Goal: Task Accomplishment & Management: Complete application form

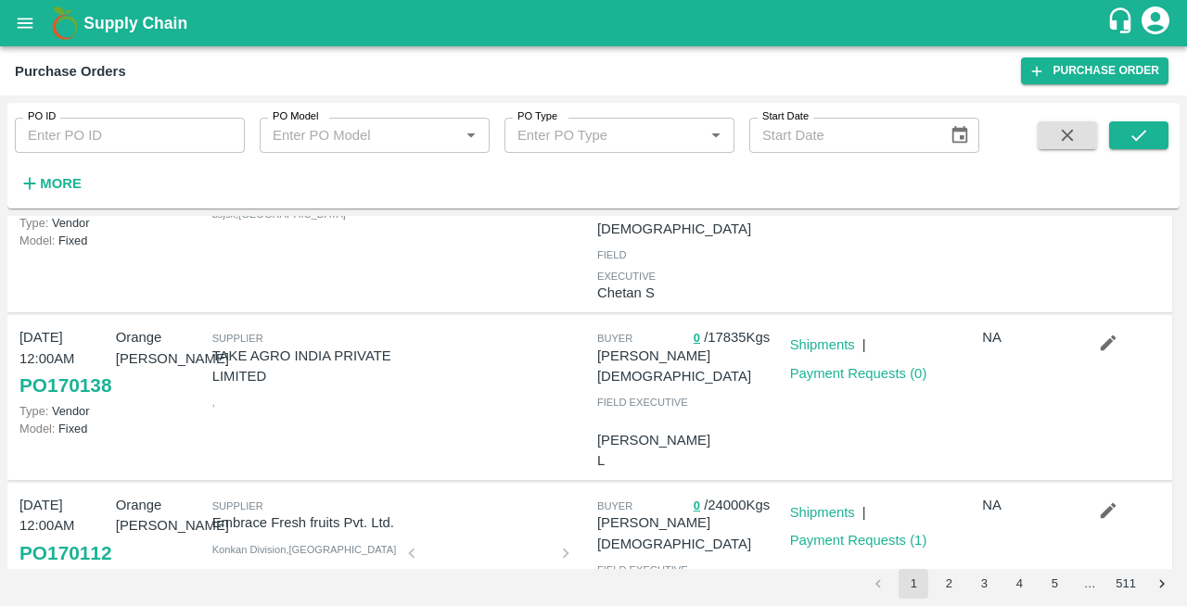
scroll to position [502, 0]
click at [1092, 350] on button "button" at bounding box center [1107, 342] width 59 height 32
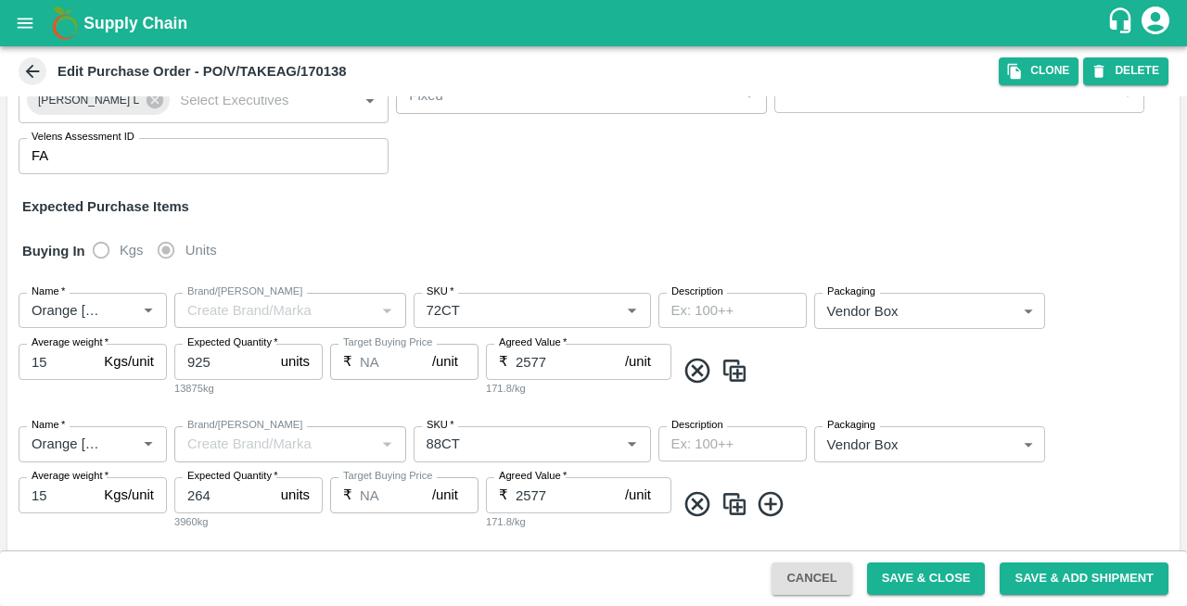
scroll to position [230, 0]
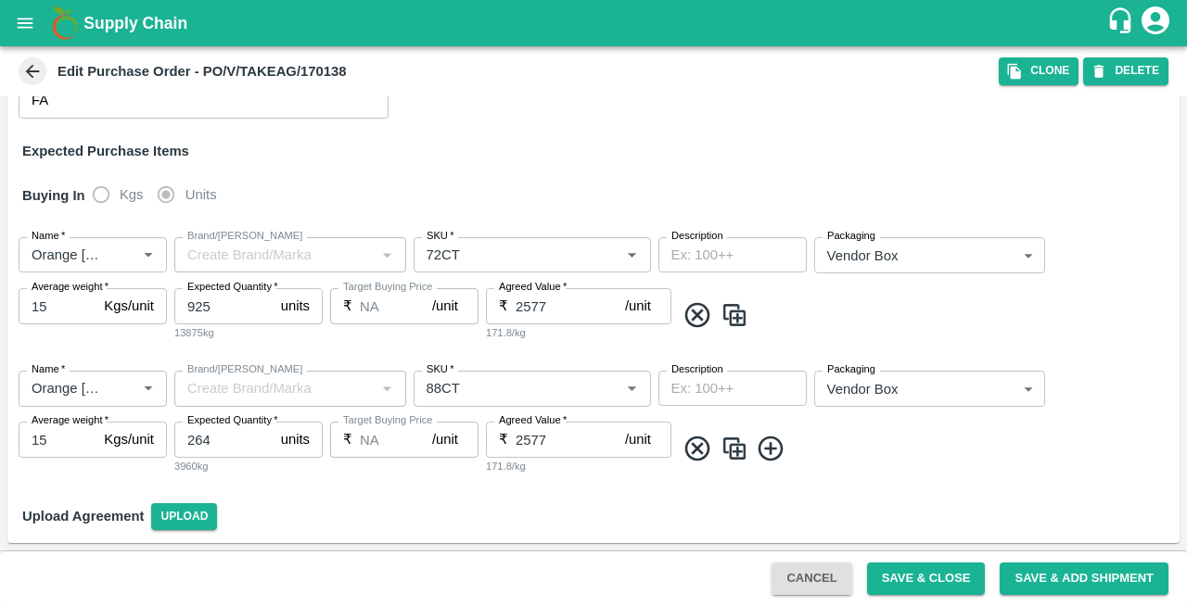
click at [39, 72] on icon at bounding box center [32, 71] width 20 height 20
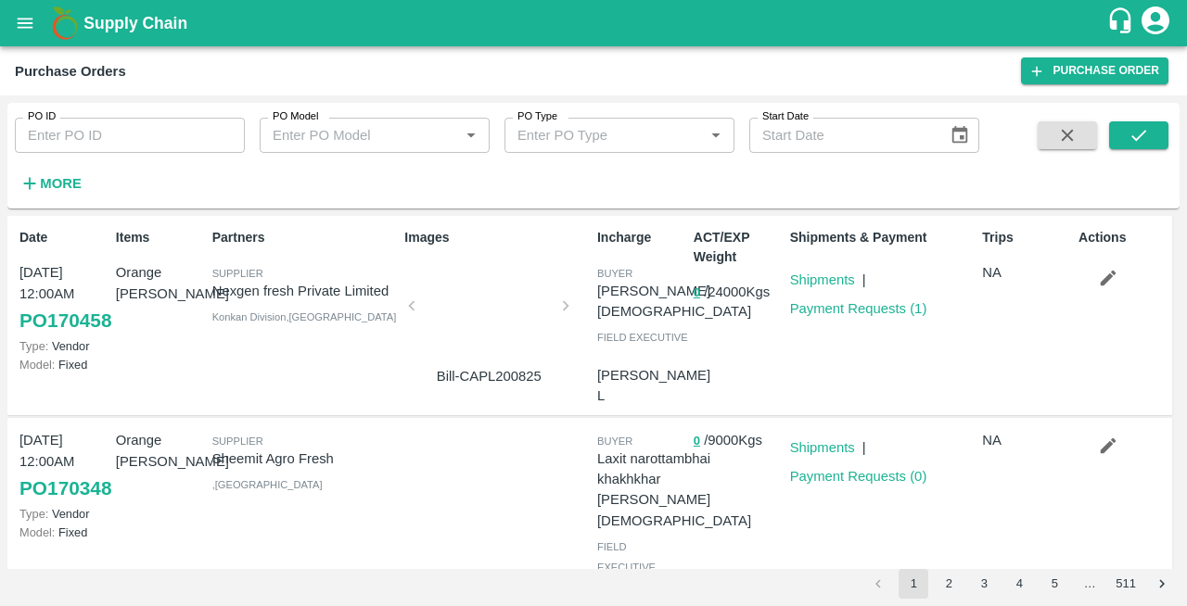
click at [471, 318] on div at bounding box center [488, 311] width 139 height 98
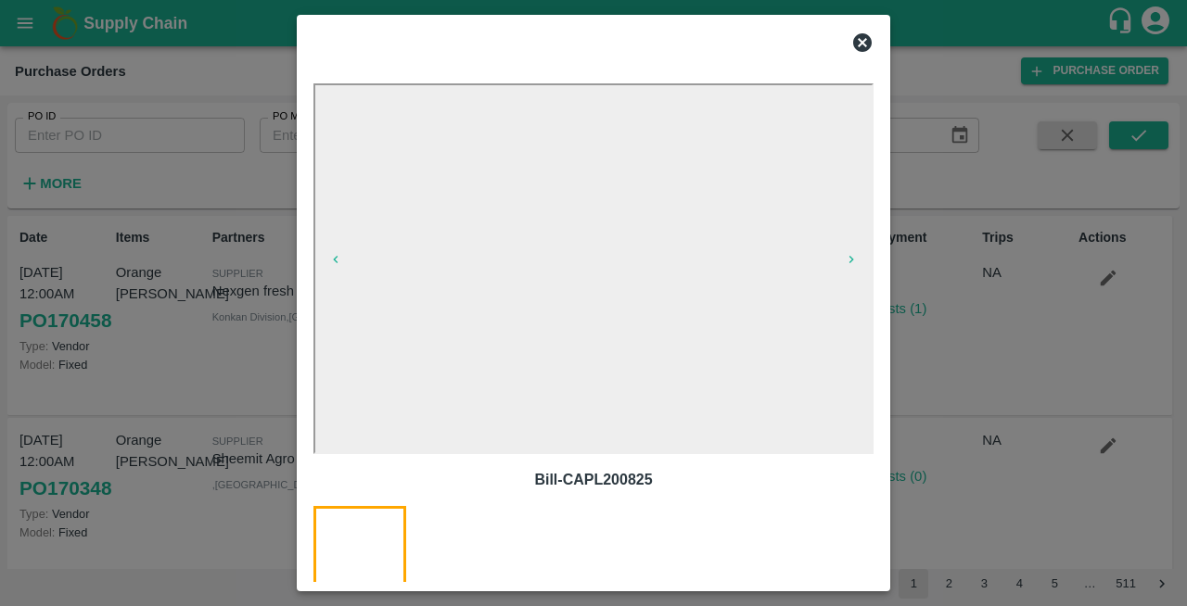
click at [859, 39] on icon at bounding box center [862, 43] width 22 height 22
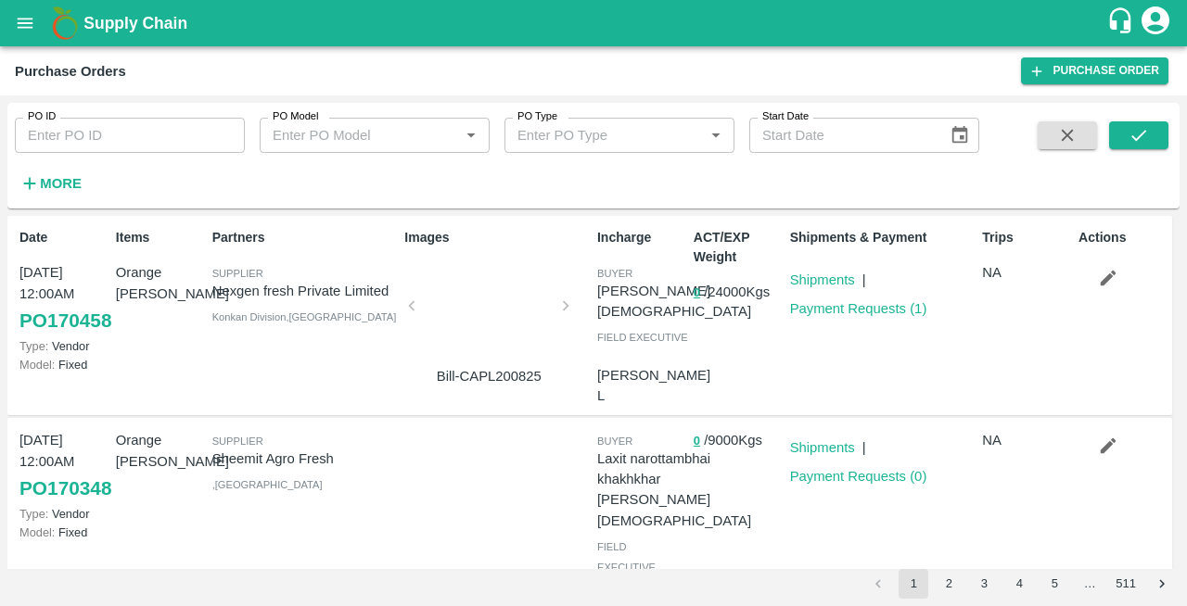
click at [474, 320] on div at bounding box center [488, 311] width 139 height 98
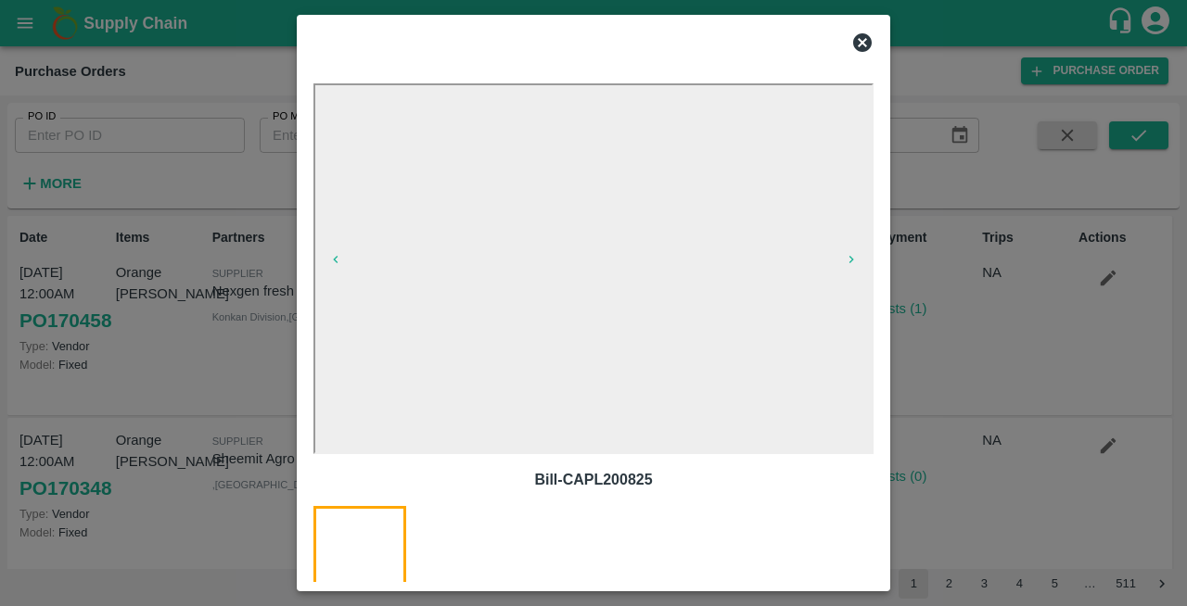
click at [863, 45] on icon at bounding box center [862, 43] width 22 height 22
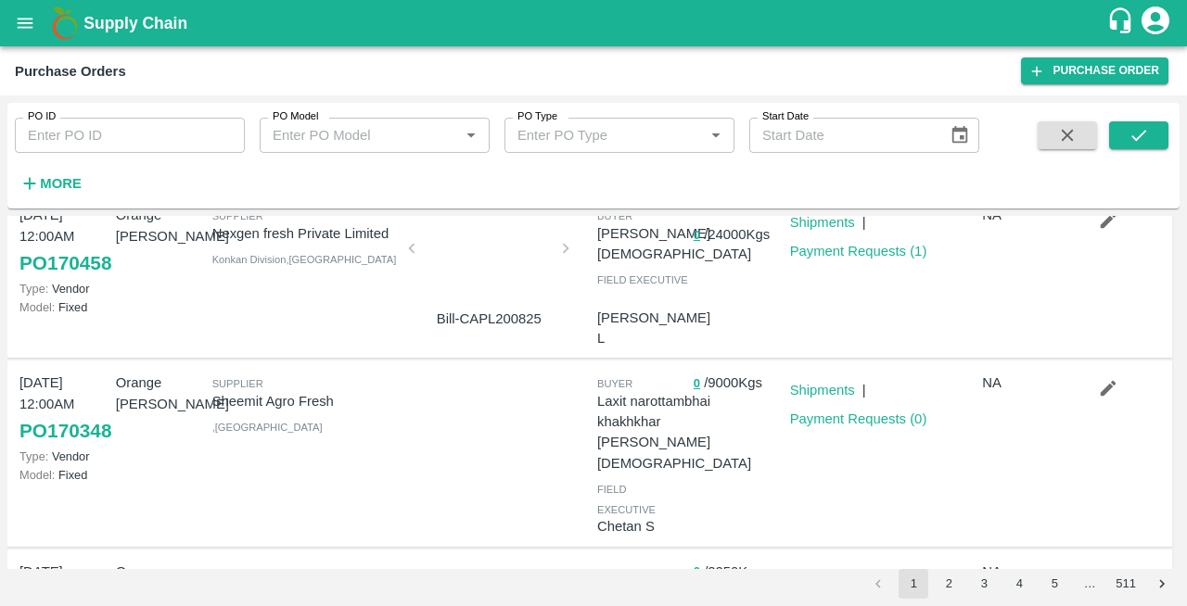
scroll to position [57, 0]
click at [1103, 391] on icon "button" at bounding box center [1108, 389] width 20 height 20
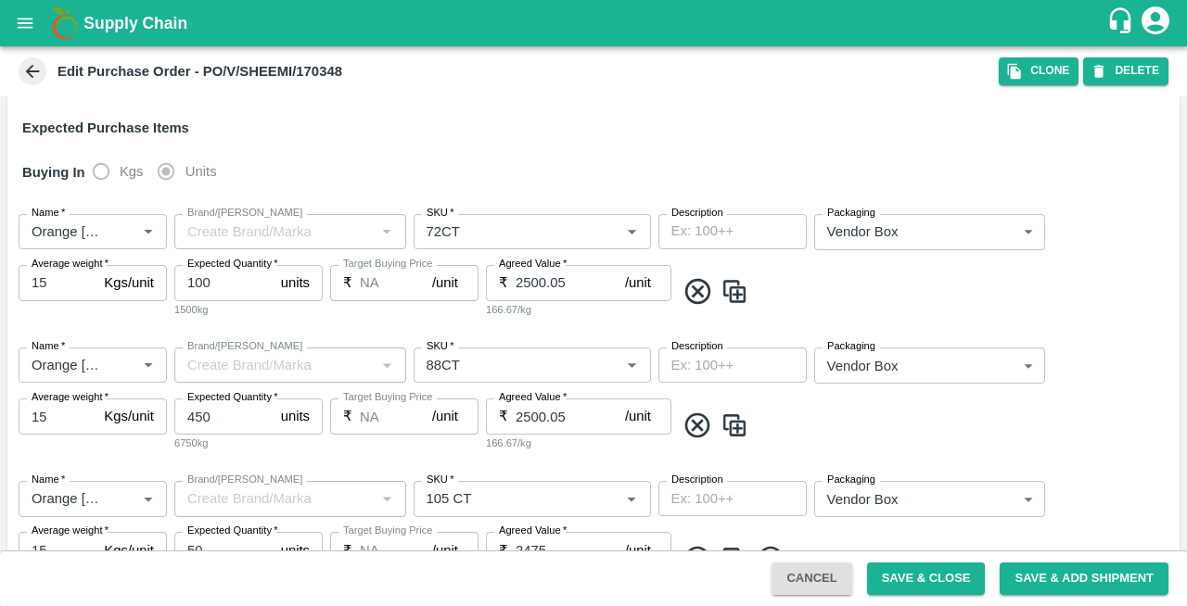
scroll to position [366, 0]
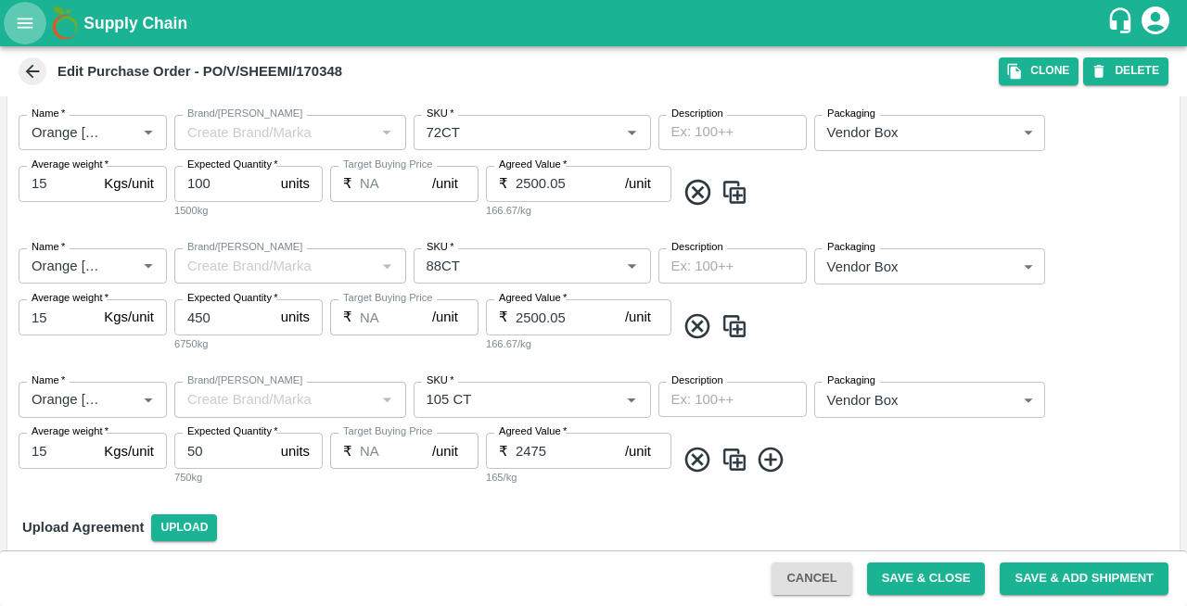
click at [32, 21] on icon "open drawer" at bounding box center [25, 23] width 20 height 20
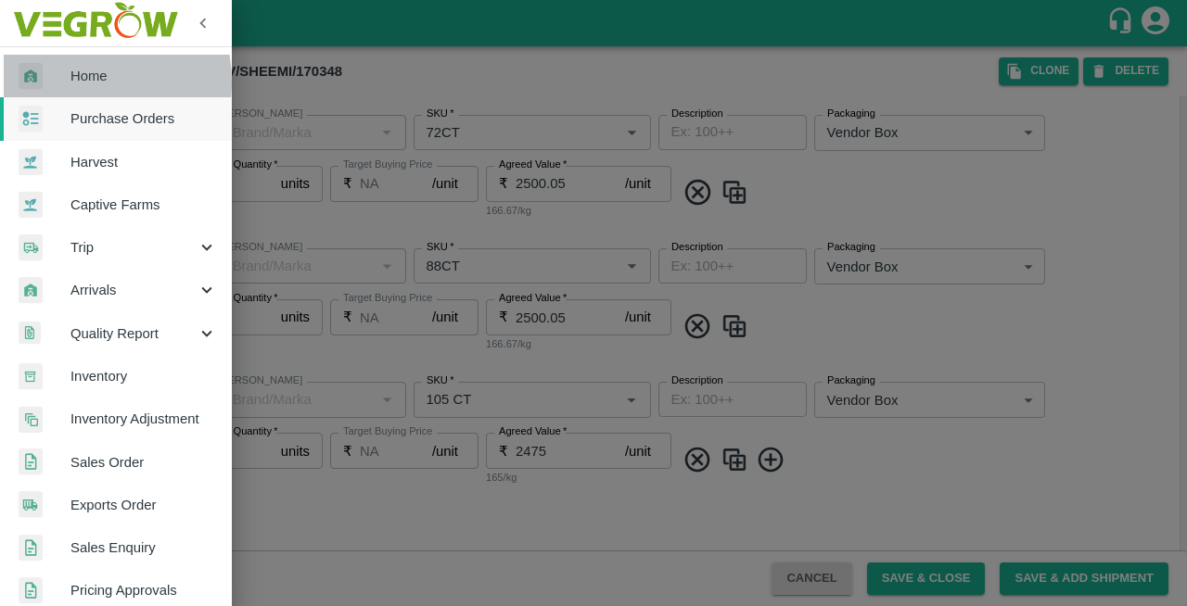
click at [62, 83] on div at bounding box center [45, 76] width 52 height 27
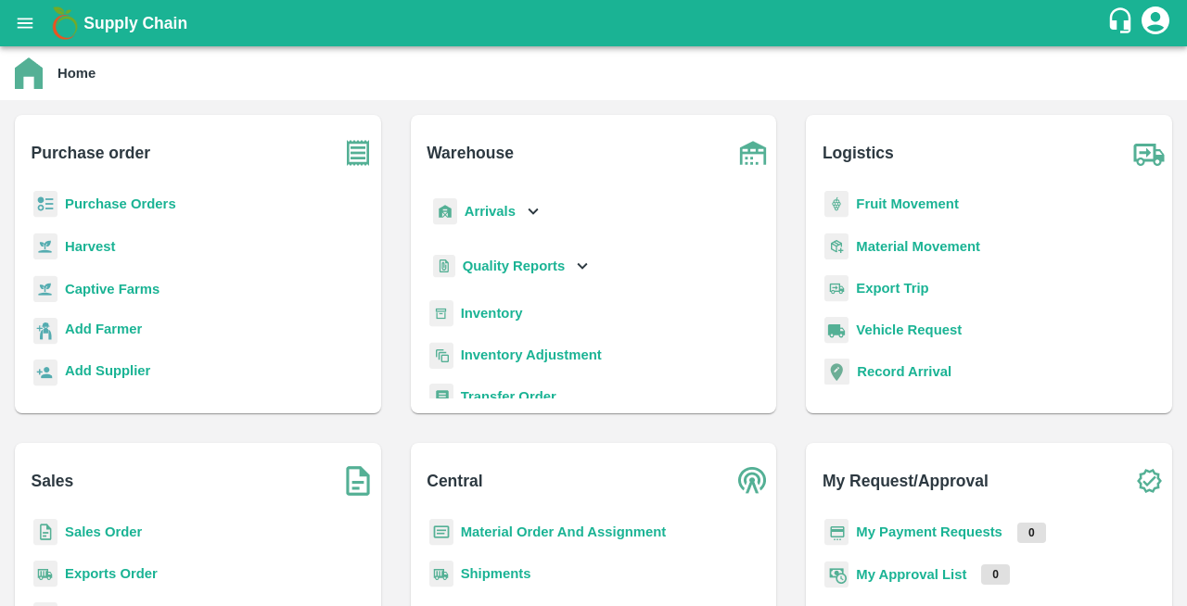
click at [87, 208] on b "Purchase Orders" at bounding box center [120, 204] width 111 height 15
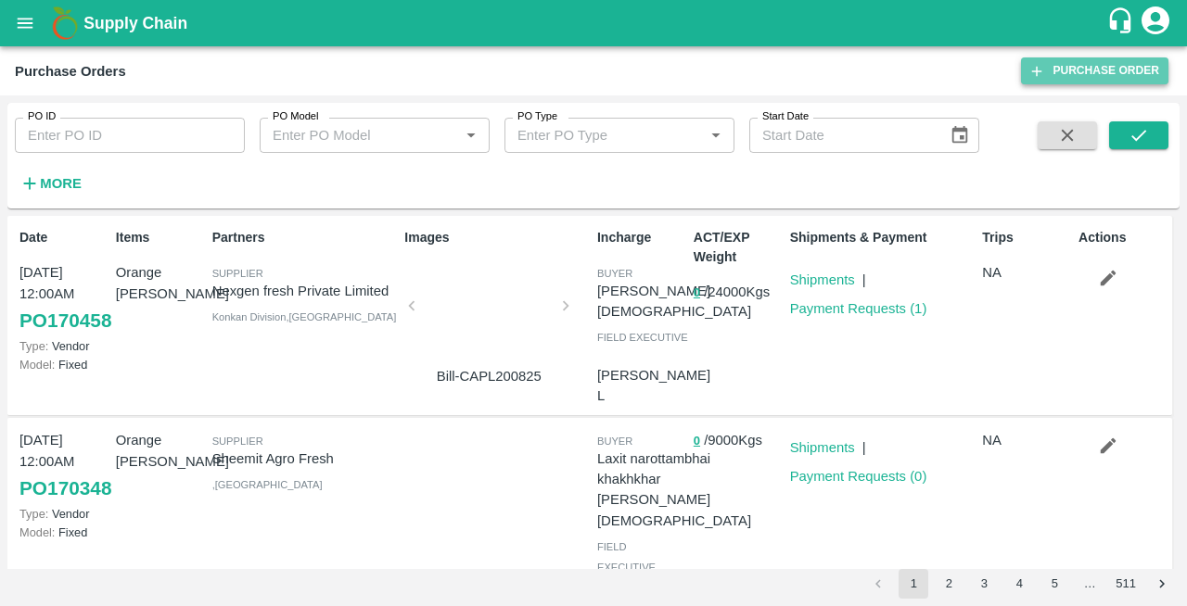
click at [1088, 74] on link "Purchase Order" at bounding box center [1094, 70] width 147 height 27
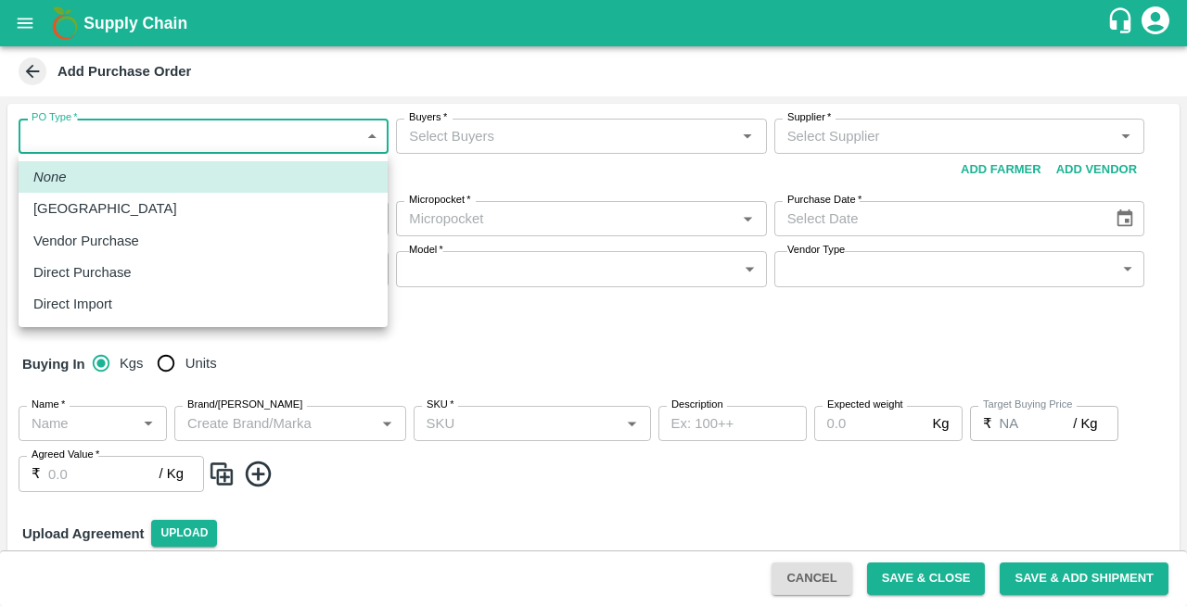
click at [101, 139] on body "Supply Chain Add Purchase Order PO Type   * ​ PO Type Buyers   * Buyers   * Sup…" at bounding box center [593, 303] width 1187 height 606
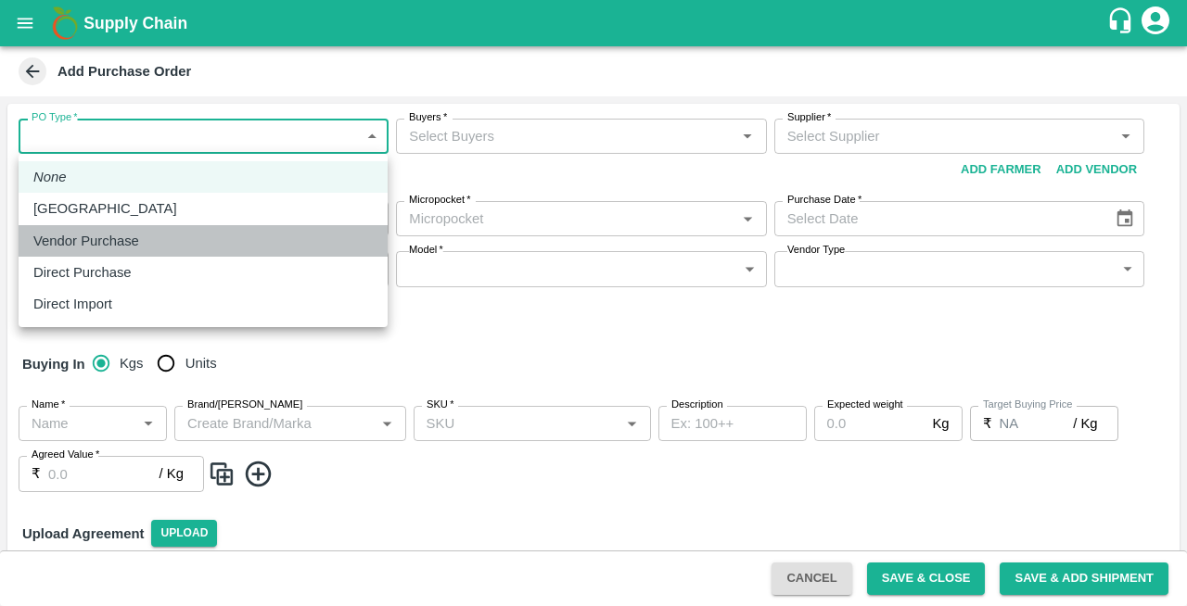
click at [97, 246] on p "Vendor Purchase" at bounding box center [86, 241] width 106 height 20
type input "2"
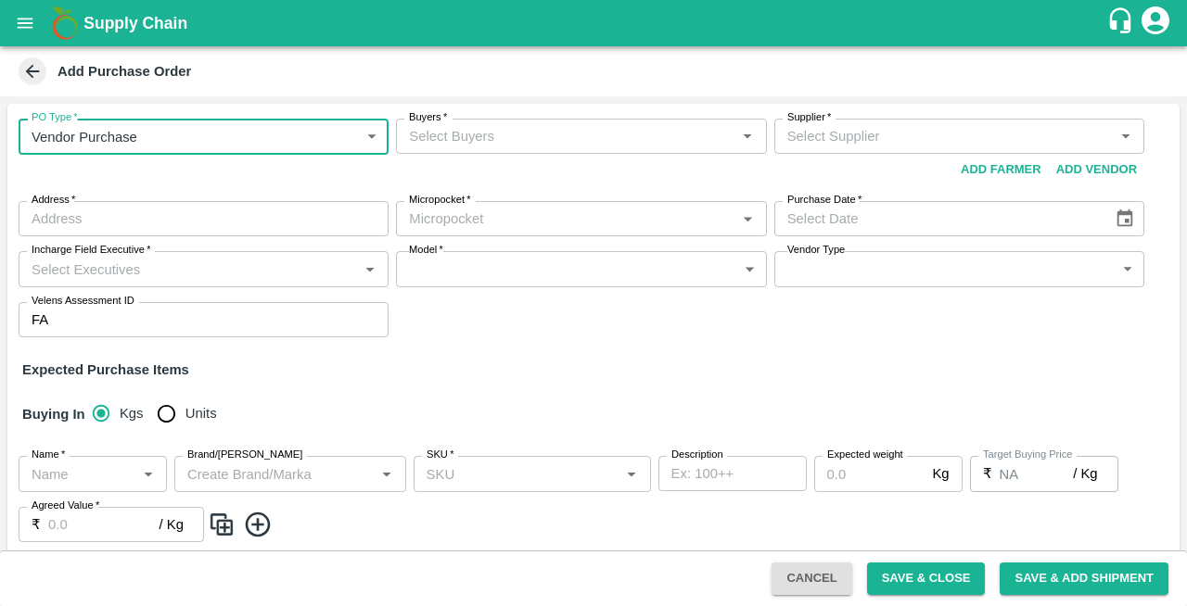
click at [502, 150] on div "Buyers   *" at bounding box center [581, 136] width 370 height 35
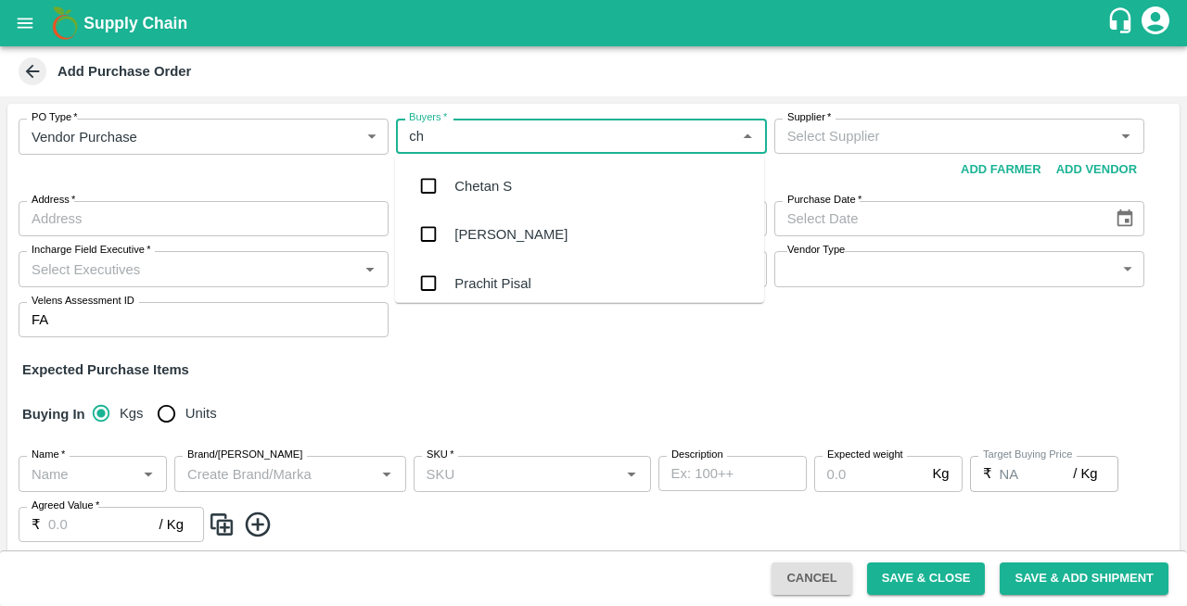
type input "che"
click at [488, 192] on div "Chetan S" at bounding box center [482, 186] width 57 height 20
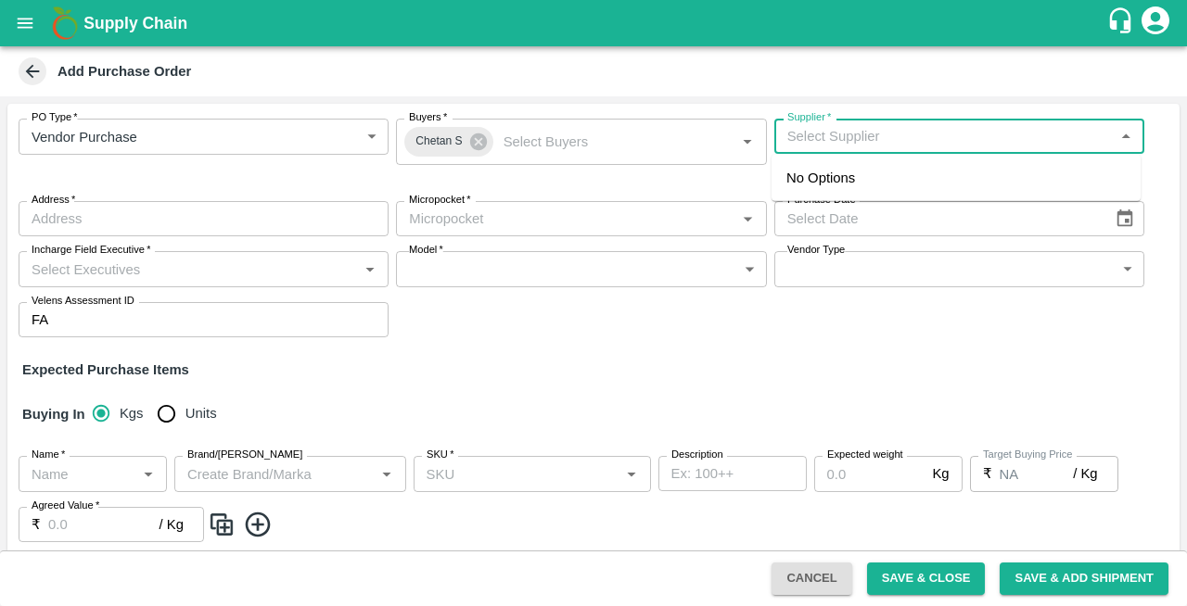
click at [855, 144] on input "Supplier   *" at bounding box center [944, 136] width 328 height 24
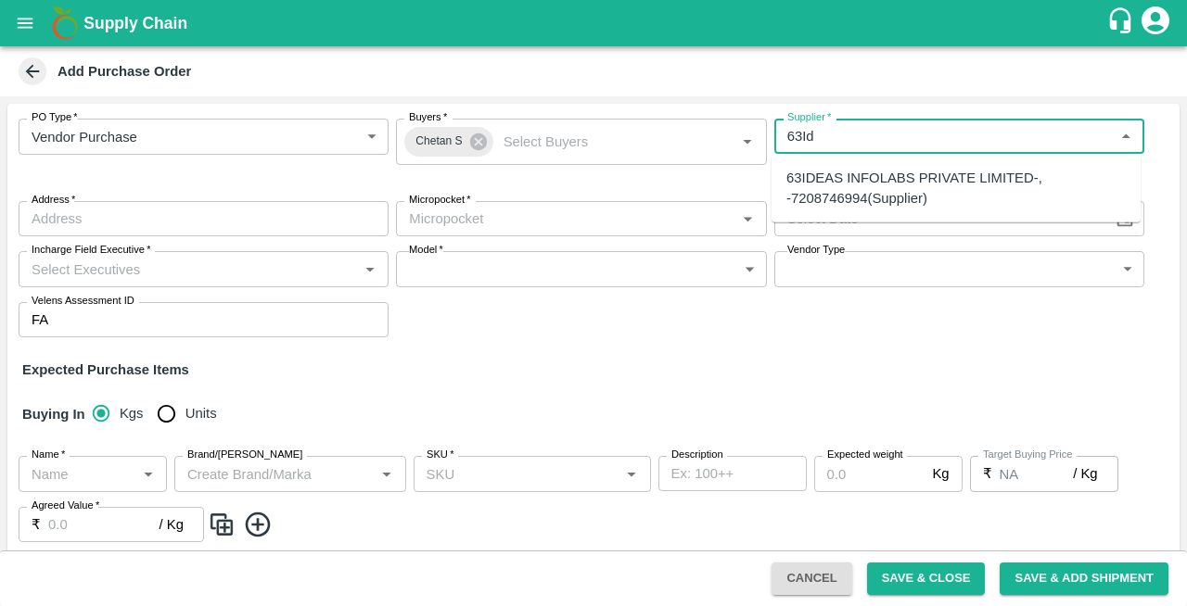
click at [819, 184] on div "63IDEAS INFOLABS PRIVATE LIMITED-, -7208746994(Supplier)" at bounding box center [955, 189] width 339 height 42
type input "63IDEAS INFOLABS PRIVATE LIMITED-, -7208746994(Supplier)"
type input ", , , [GEOGRAPHIC_DATA]"
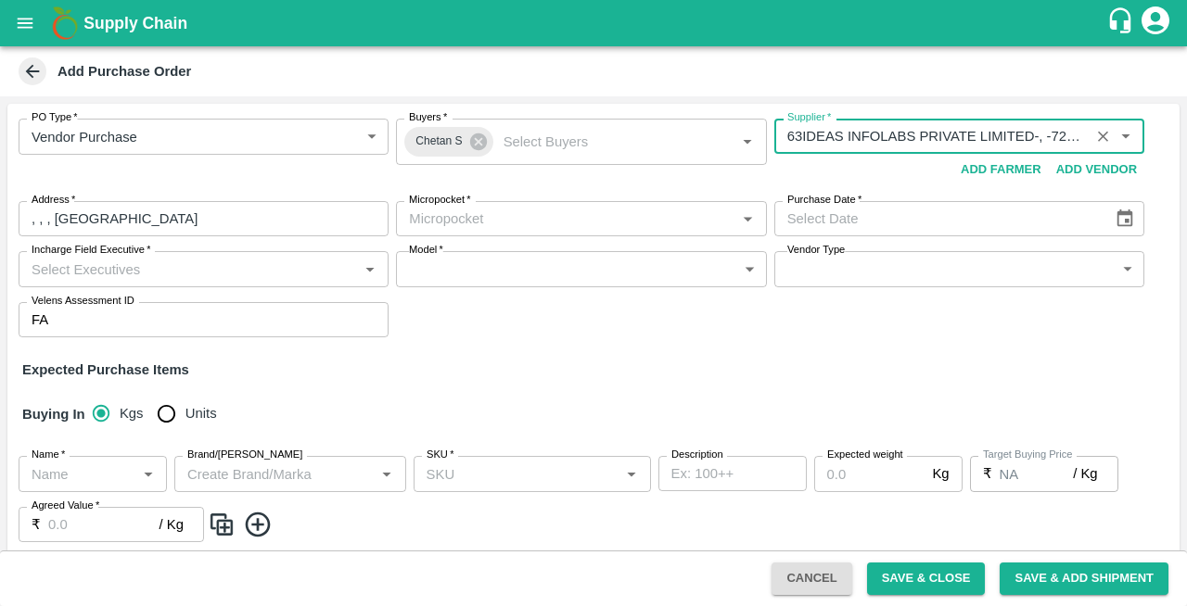
type input "63IDEAS INFOLABS PRIVATE LIMITED-, -7208746994(Supplier)"
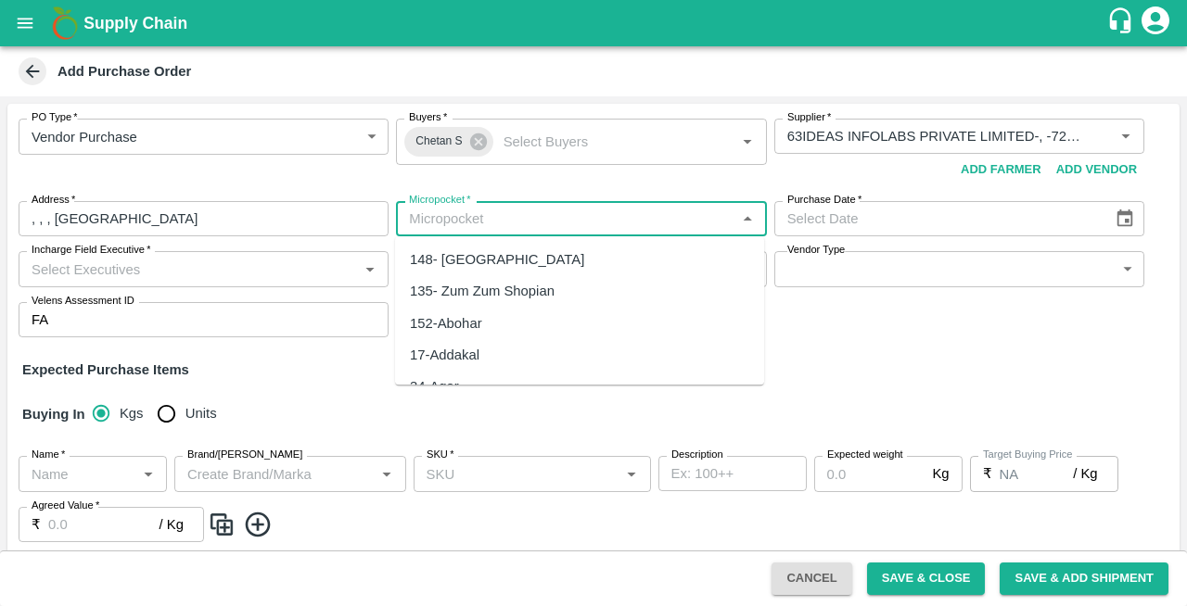
click at [482, 225] on input "Micropocket   *" at bounding box center [565, 219] width 328 height 24
click at [449, 261] on div "82-[GEOGRAPHIC_DATA]" at bounding box center [491, 259] width 163 height 20
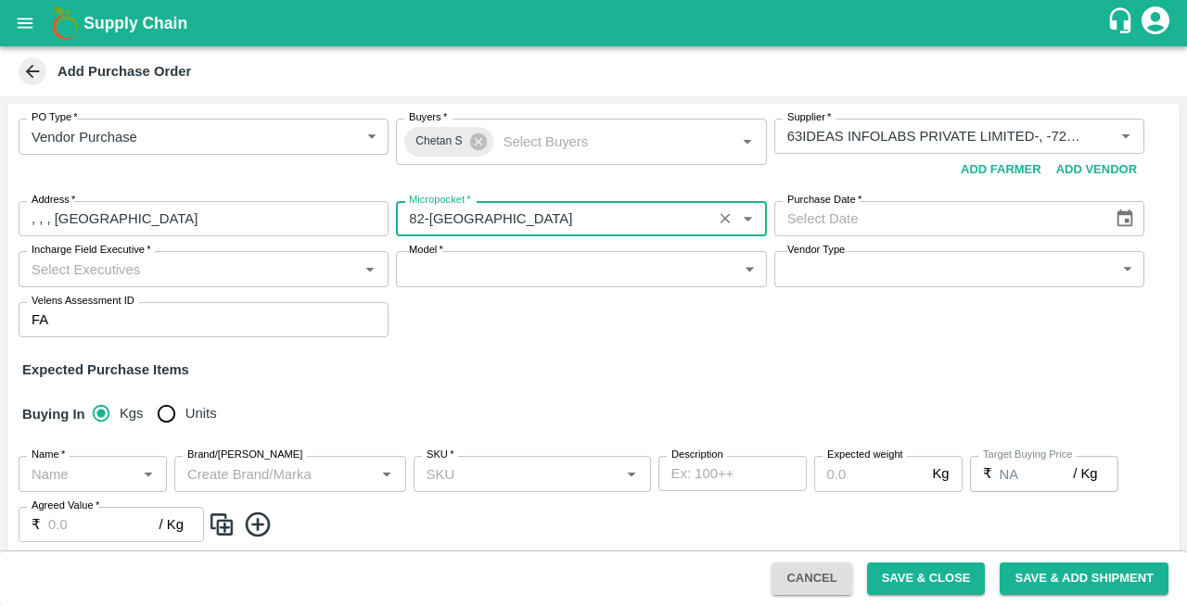
type input "82-[GEOGRAPHIC_DATA]"
click at [1128, 220] on icon "Choose date" at bounding box center [1125, 219] width 16 height 18
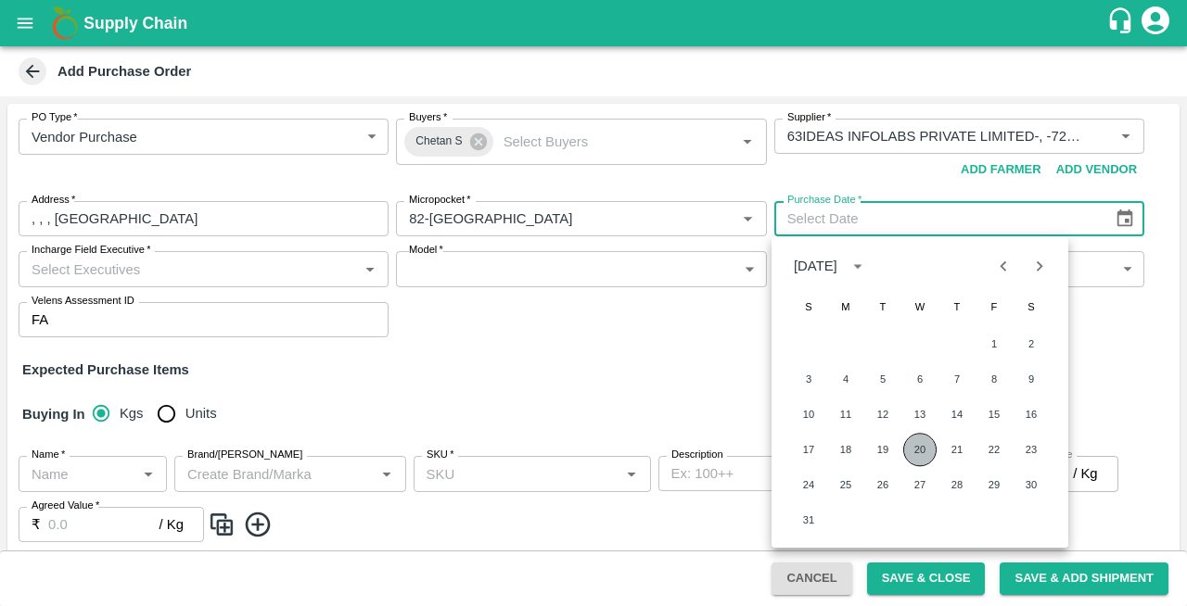
click at [916, 452] on button "20" at bounding box center [919, 449] width 33 height 33
type input "[DATE]"
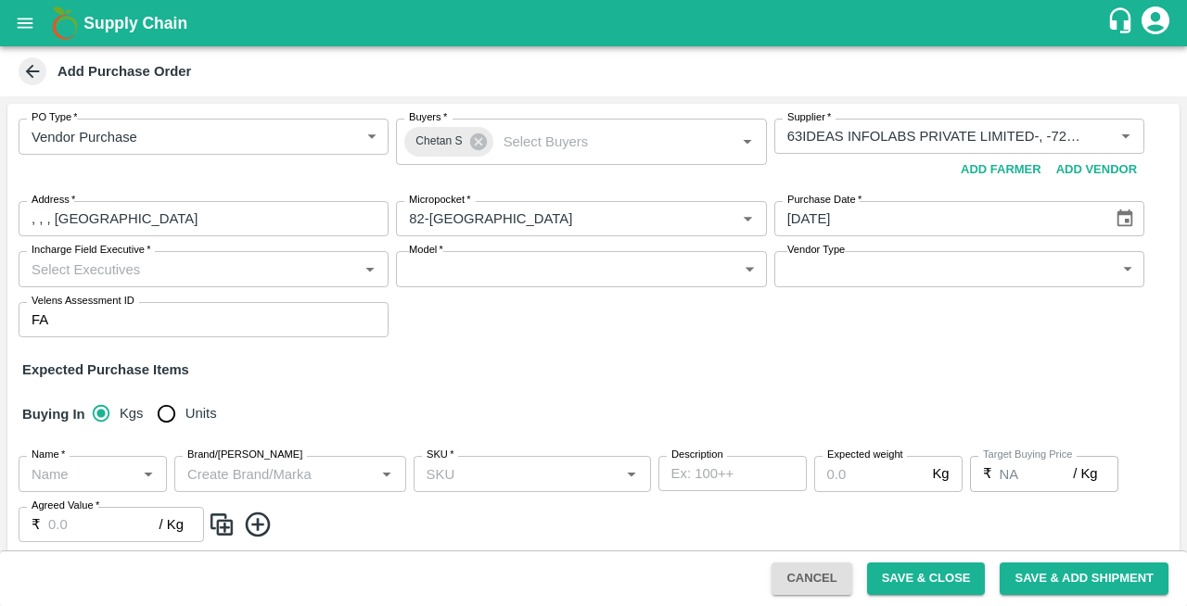
click at [80, 263] on input "Incharge Field Executive   *" at bounding box center [188, 269] width 328 height 24
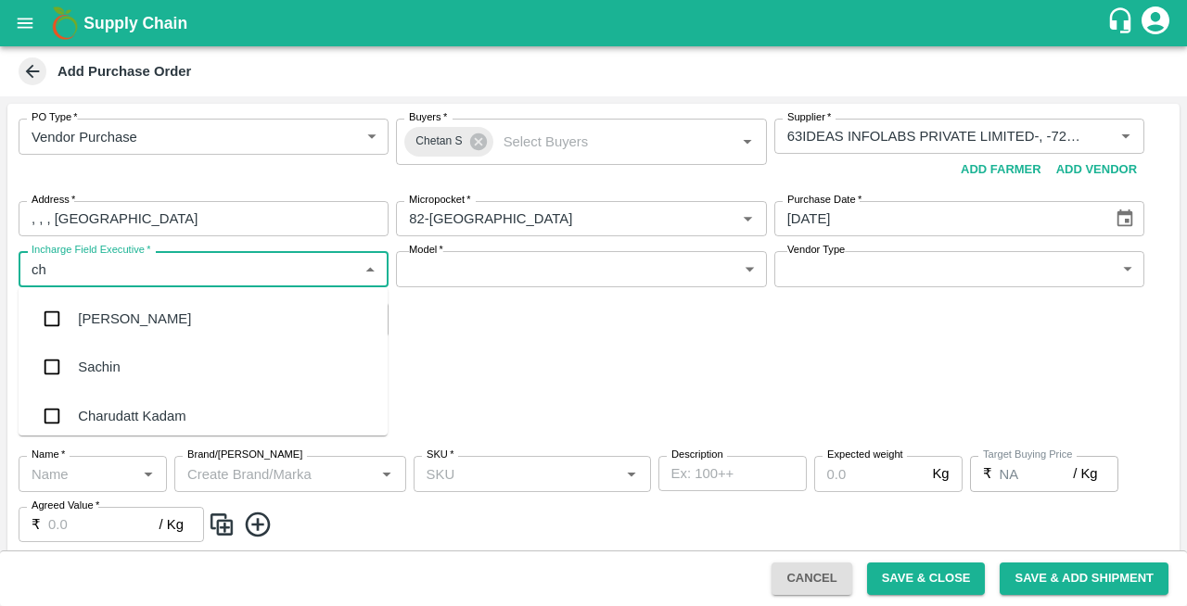
type input "che"
click at [102, 361] on div "Chetan S" at bounding box center [106, 367] width 57 height 20
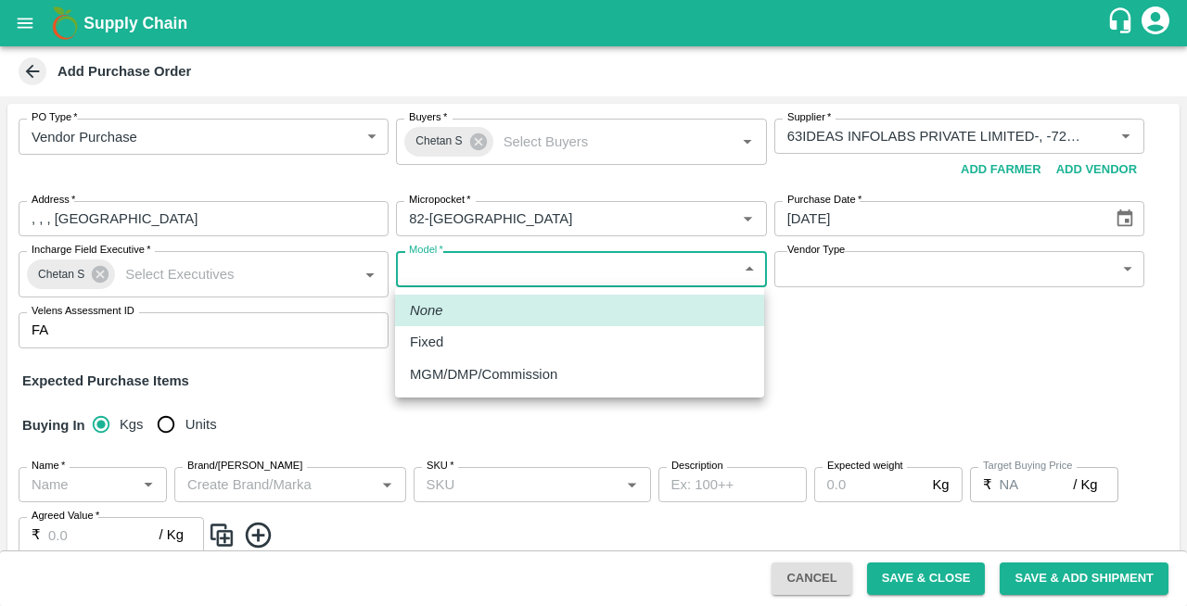
click at [476, 271] on body "Supply Chain Add Purchase Order PO Type   * Vendor Purchase 2 PO Type Buyers   …" at bounding box center [593, 303] width 1187 height 606
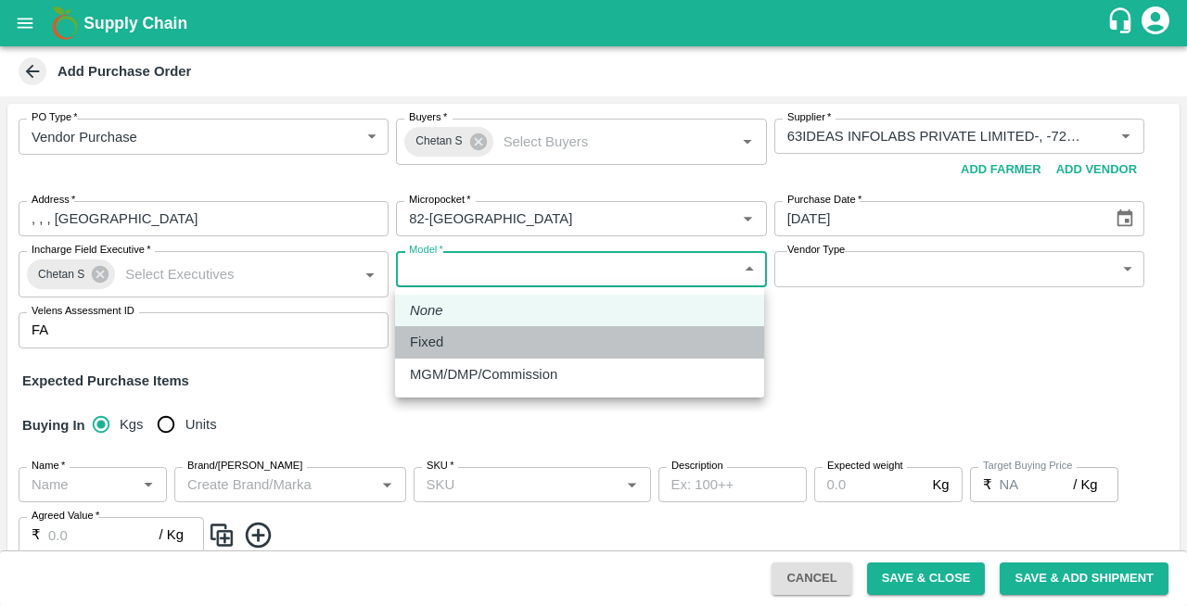
click at [443, 347] on div "Fixed" at bounding box center [431, 342] width 43 height 20
type input "Fixed"
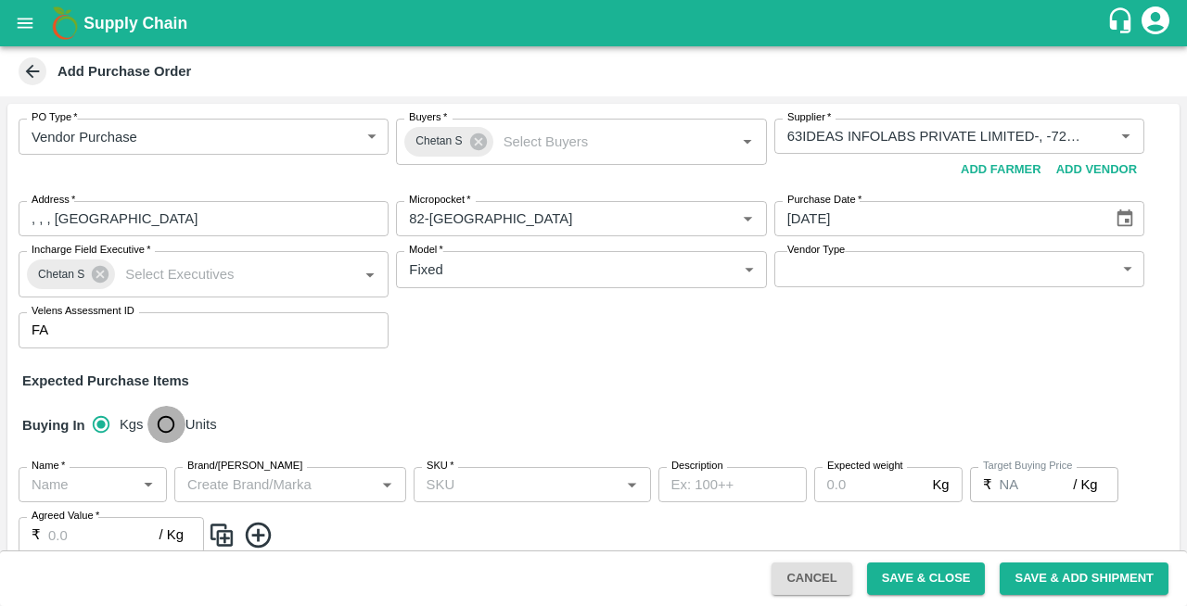
click at [171, 420] on input "Units" at bounding box center [165, 424] width 37 height 37
radio input "true"
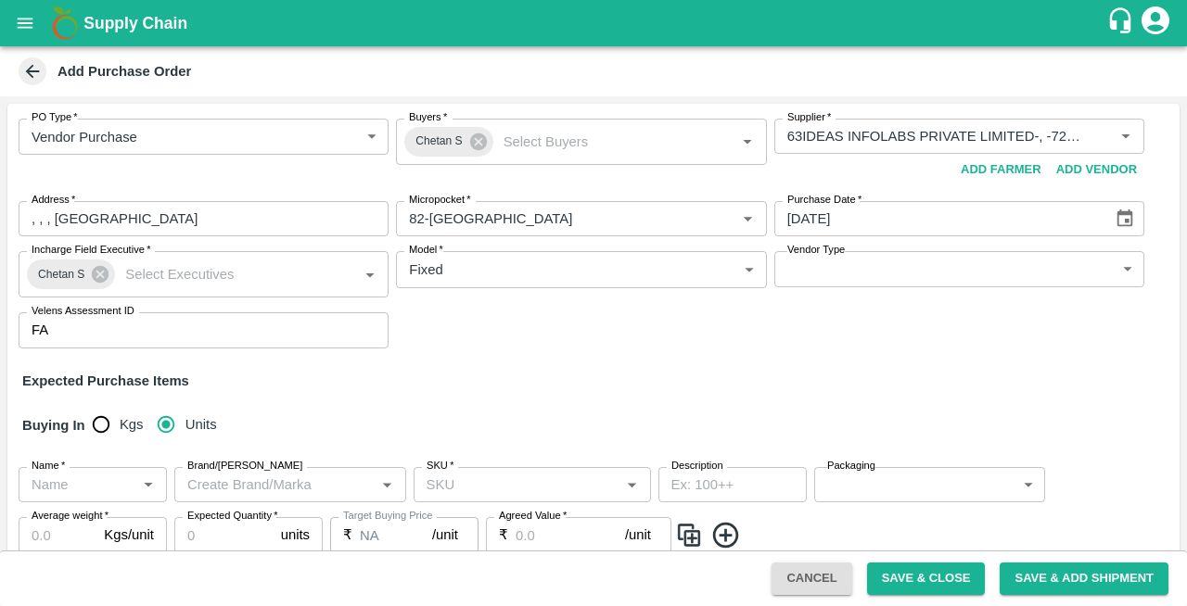
scroll to position [143, 0]
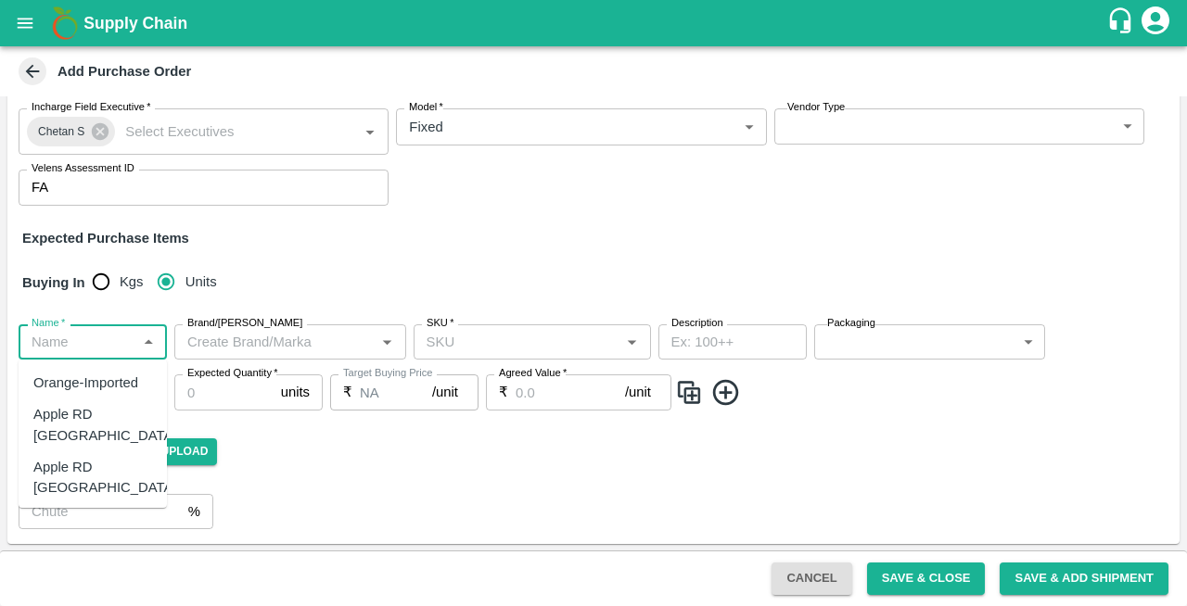
click at [76, 343] on input "Name   *" at bounding box center [77, 342] width 107 height 24
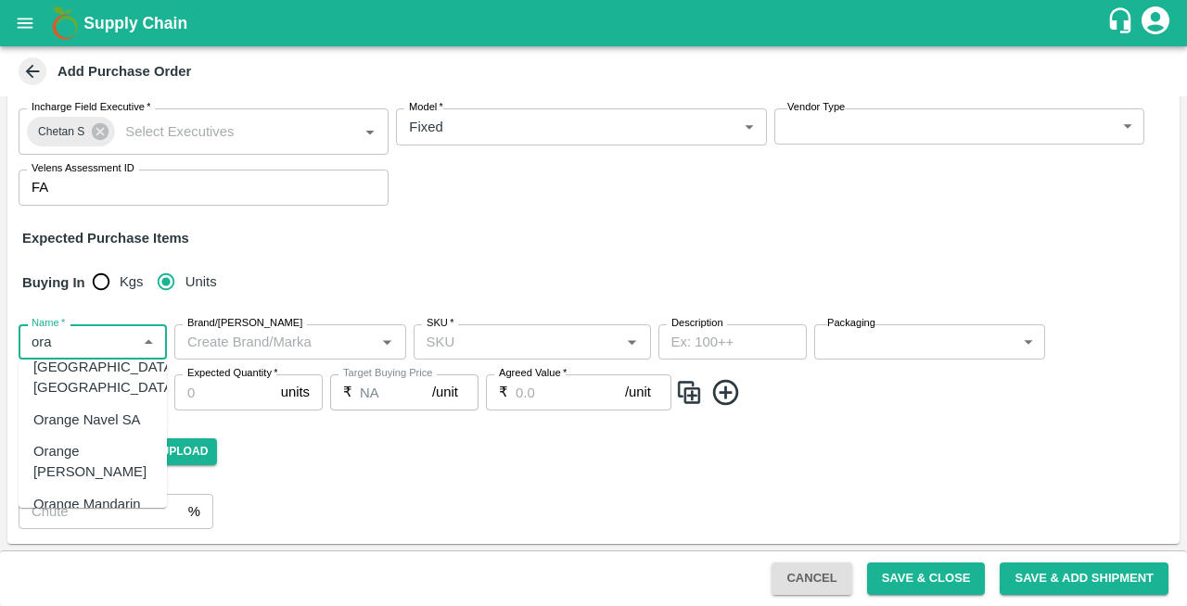
scroll to position [121, 0]
click at [70, 440] on div "Orange [PERSON_NAME]" at bounding box center [92, 461] width 119 height 42
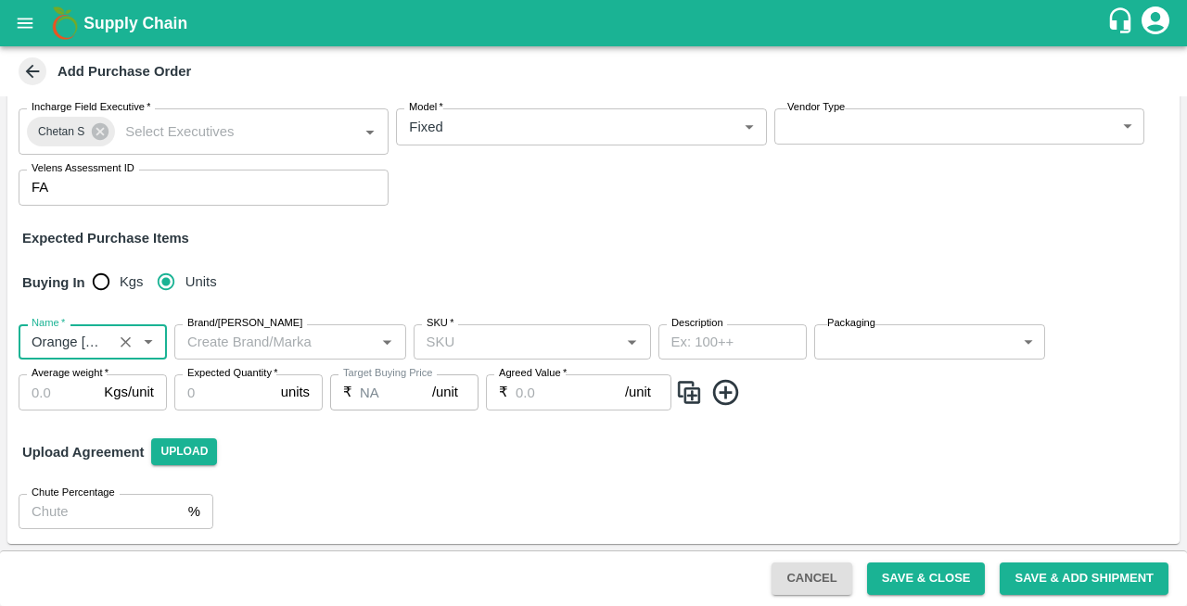
click at [479, 354] on div "SKU   *" at bounding box center [532, 342] width 237 height 35
type input "Orange [PERSON_NAME]"
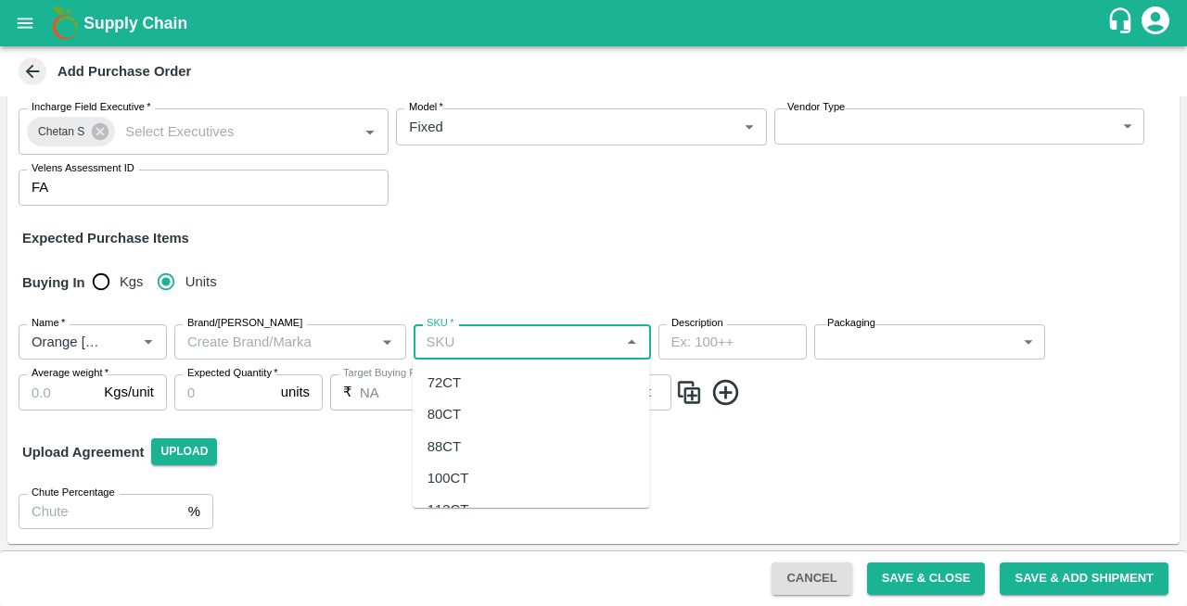
click at [448, 382] on div "72CT" at bounding box center [443, 383] width 33 height 20
type input "72CT"
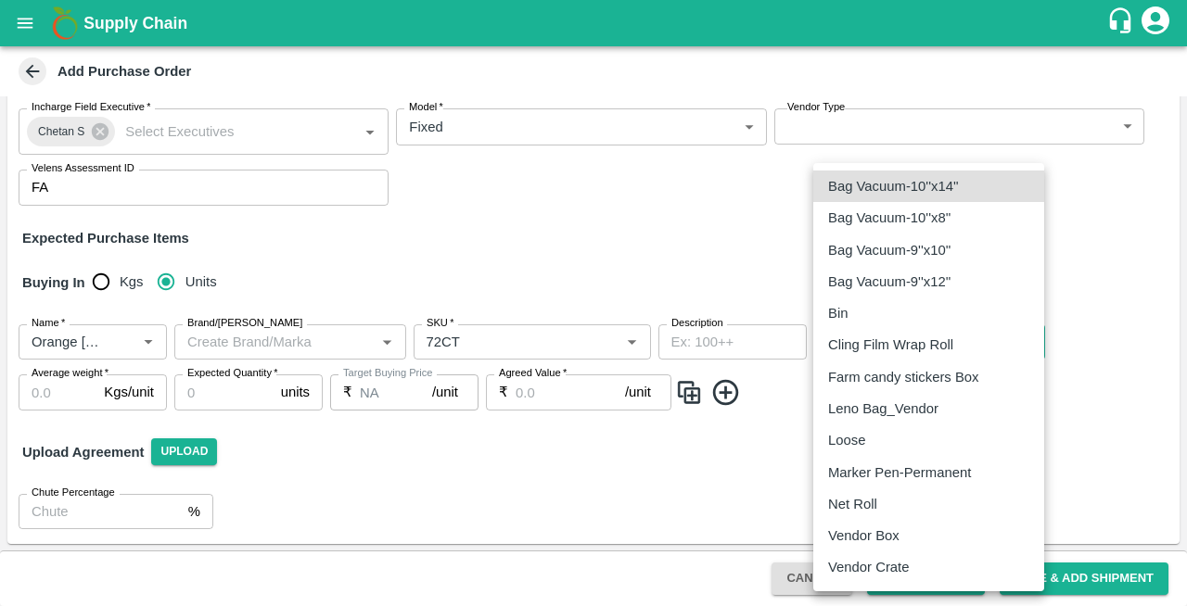
click at [858, 342] on body "Supply Chain Add Purchase Order PO Type   * Vendor Purchase 2 PO Type Buyers   …" at bounding box center [593, 303] width 1187 height 606
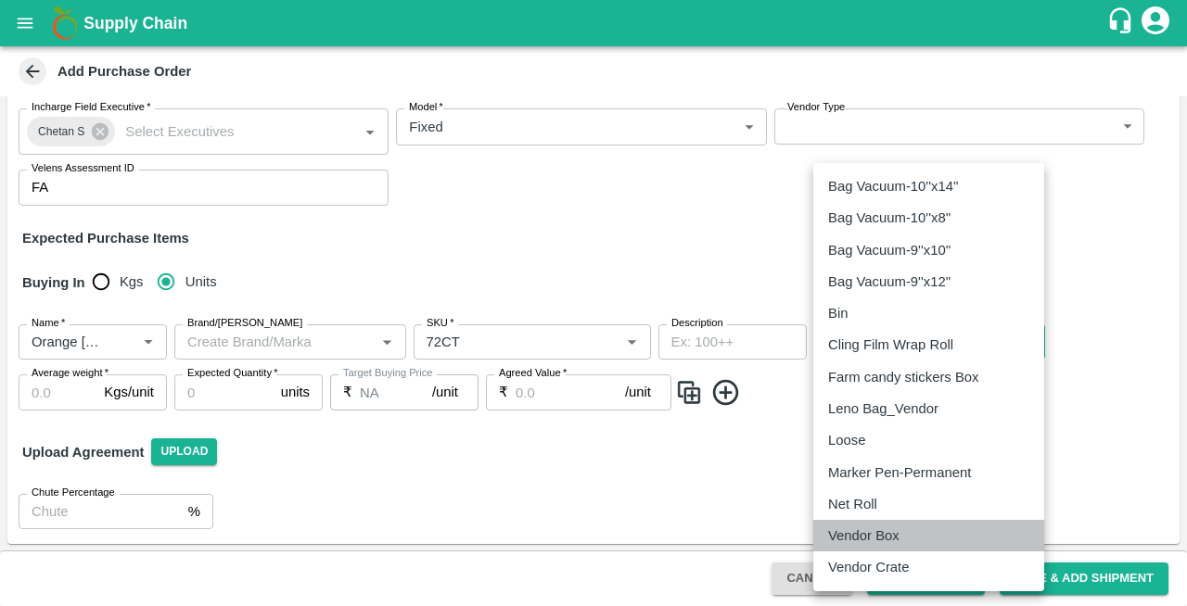
click at [846, 540] on p "Vendor Box" at bounding box center [863, 536] width 71 height 20
type input "276"
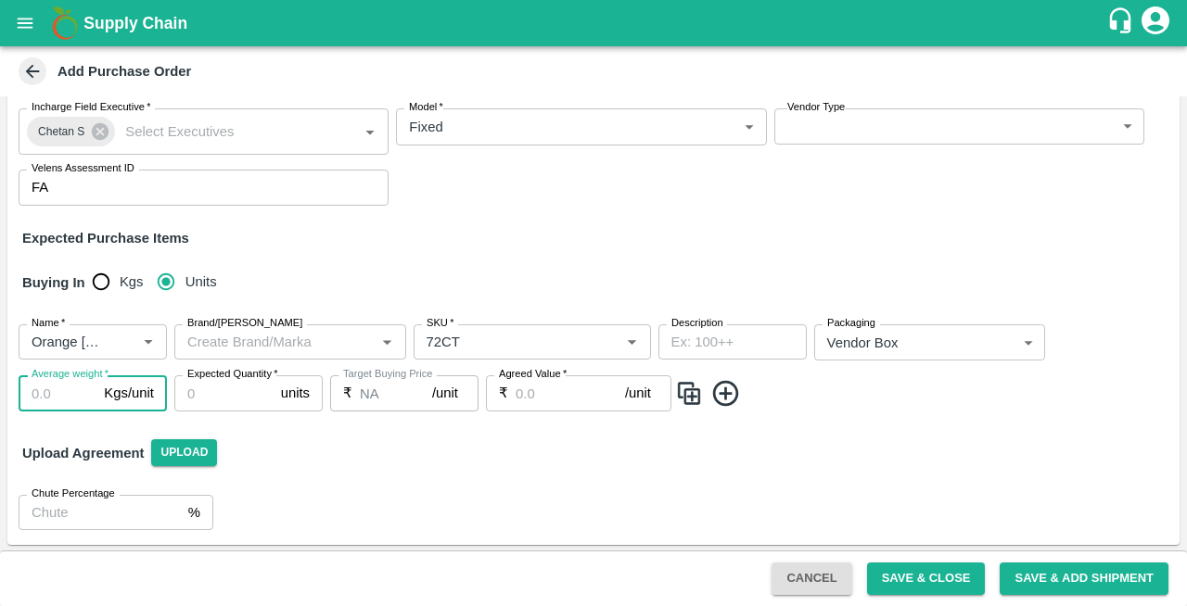
click at [61, 393] on input "Average weight   *" at bounding box center [58, 393] width 78 height 35
type input "15"
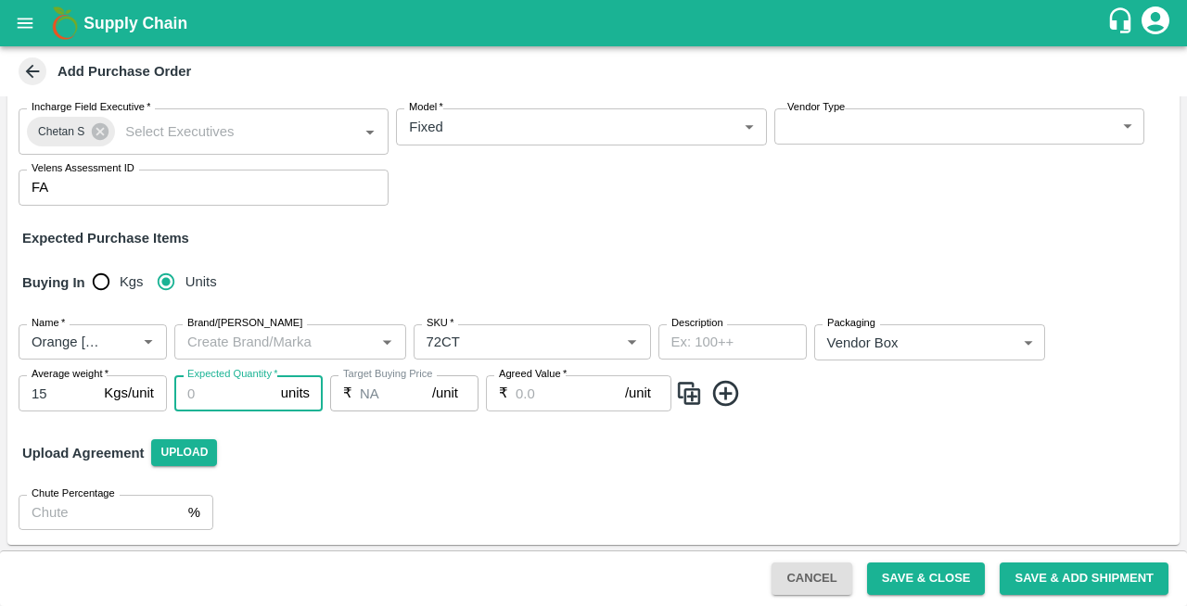
click at [217, 395] on input "Expected Quantity   *" at bounding box center [223, 393] width 99 height 35
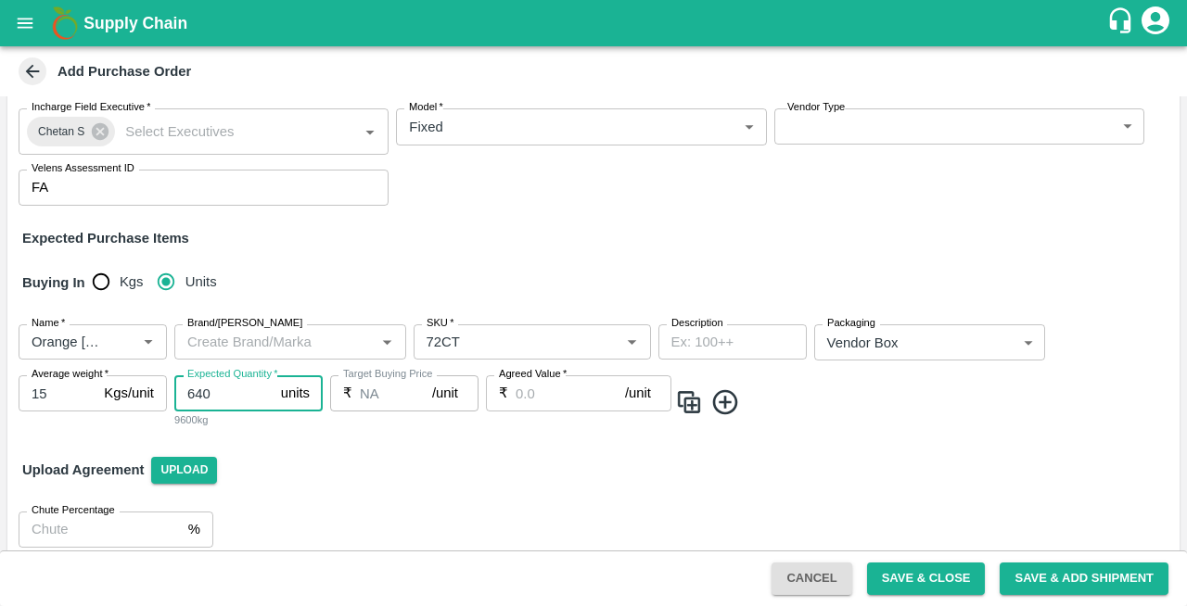
type input "640"
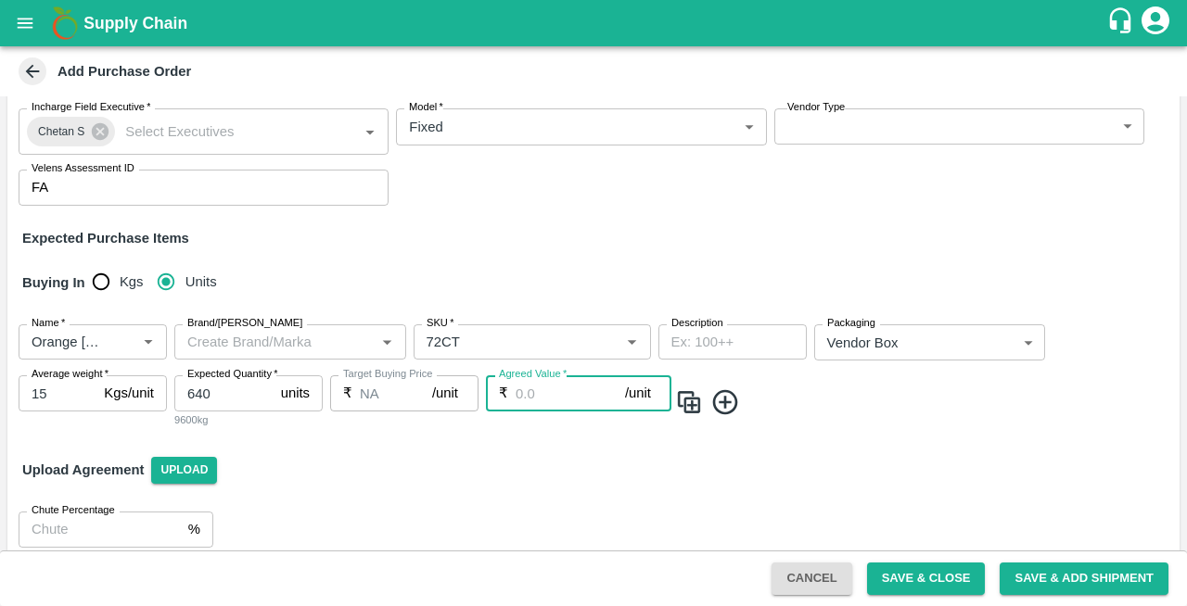
click at [536, 391] on input "Agreed Value   *" at bounding box center [570, 393] width 109 height 35
type input "2400"
click at [730, 404] on icon at bounding box center [725, 403] width 31 height 31
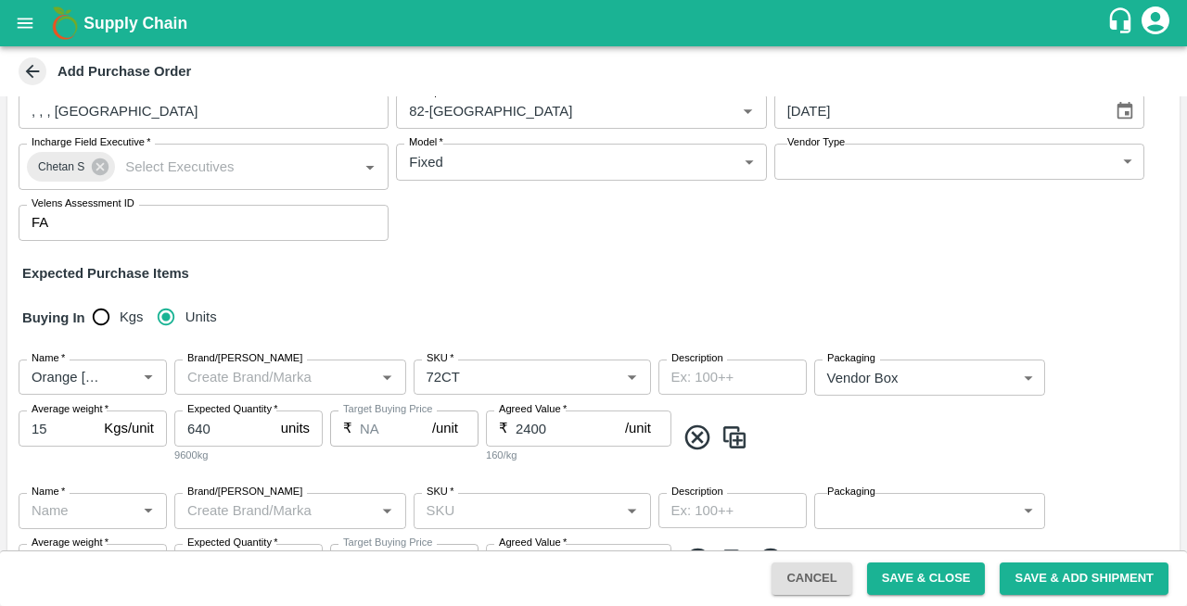
scroll to position [106, 0]
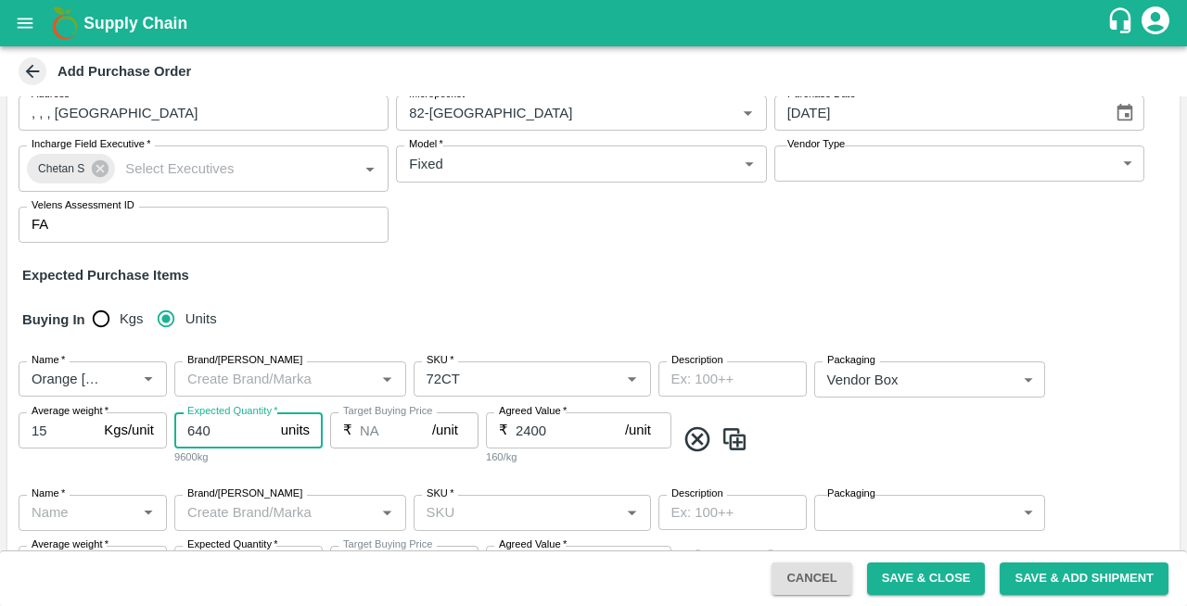
click at [215, 432] on input "640" at bounding box center [223, 430] width 99 height 35
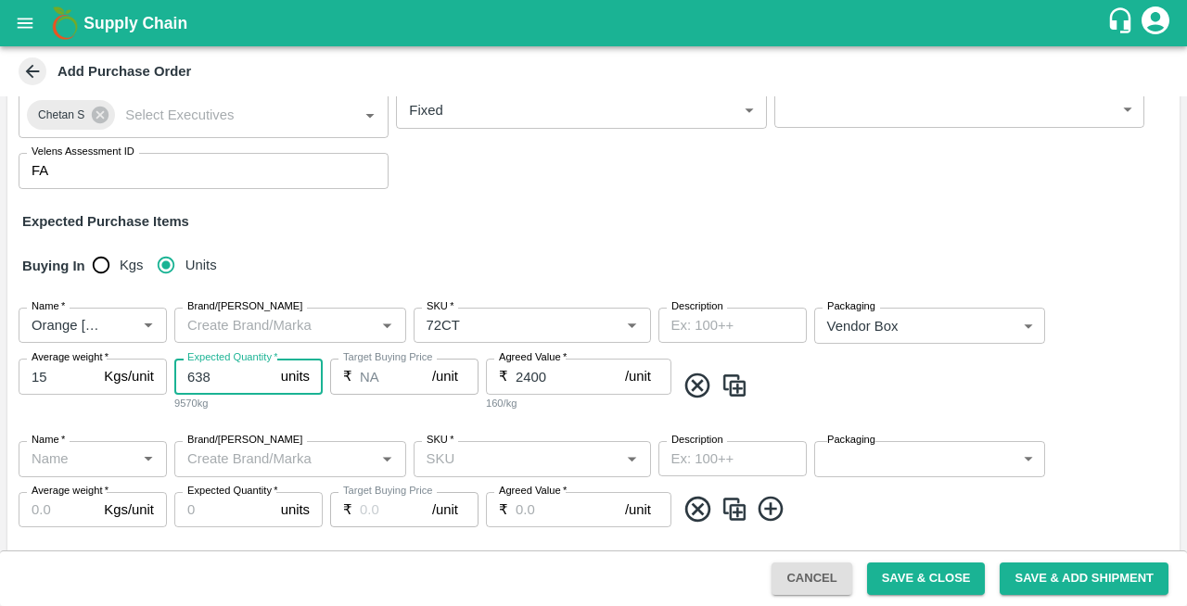
scroll to position [159, 0]
type input "638"
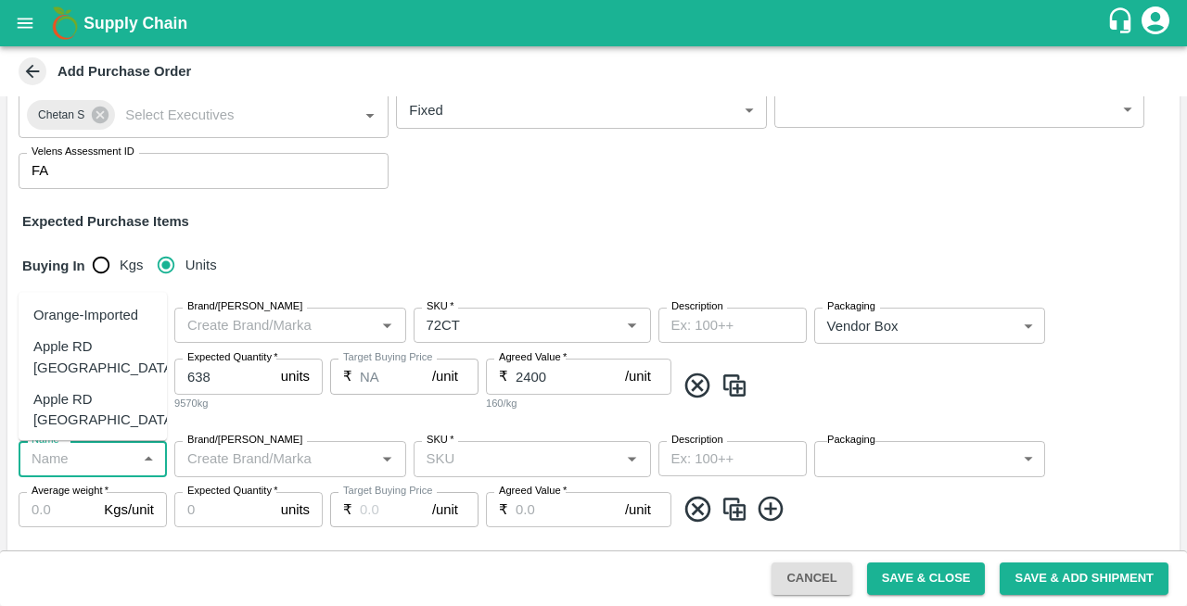
click at [90, 456] on input "Name   *" at bounding box center [77, 459] width 107 height 24
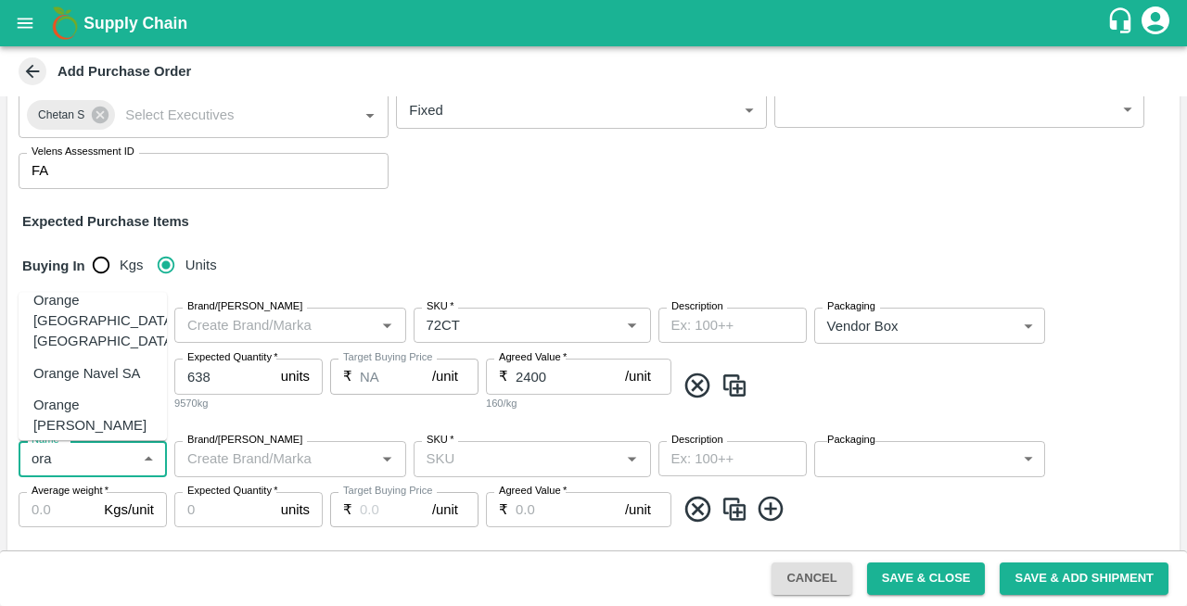
scroll to position [125, 0]
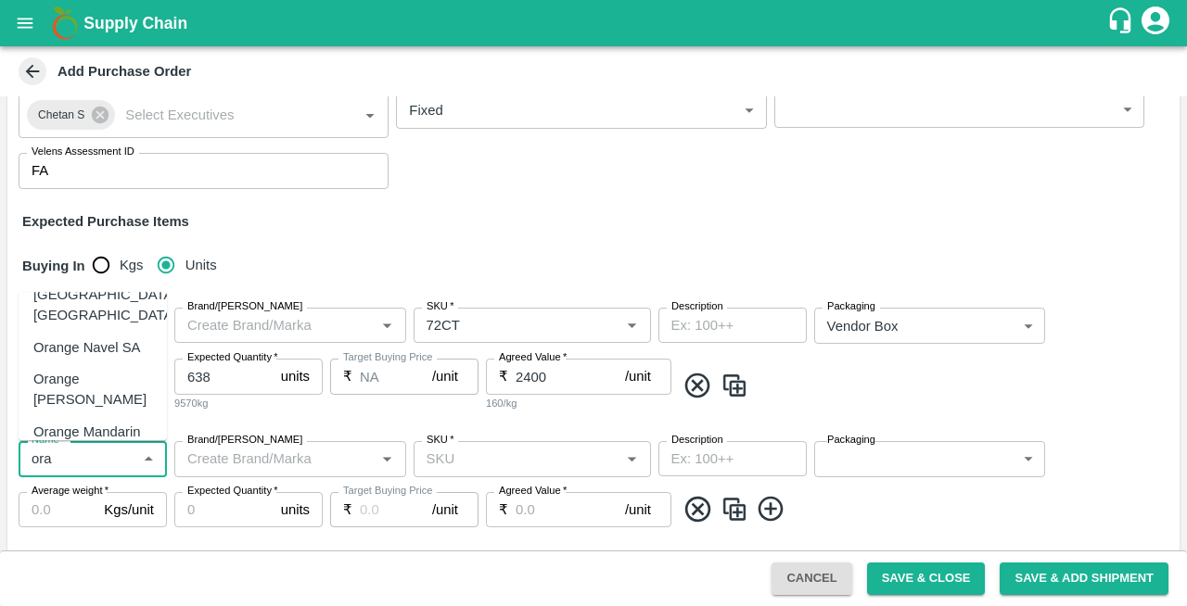
click at [50, 369] on div "Orange [PERSON_NAME]" at bounding box center [92, 390] width 119 height 42
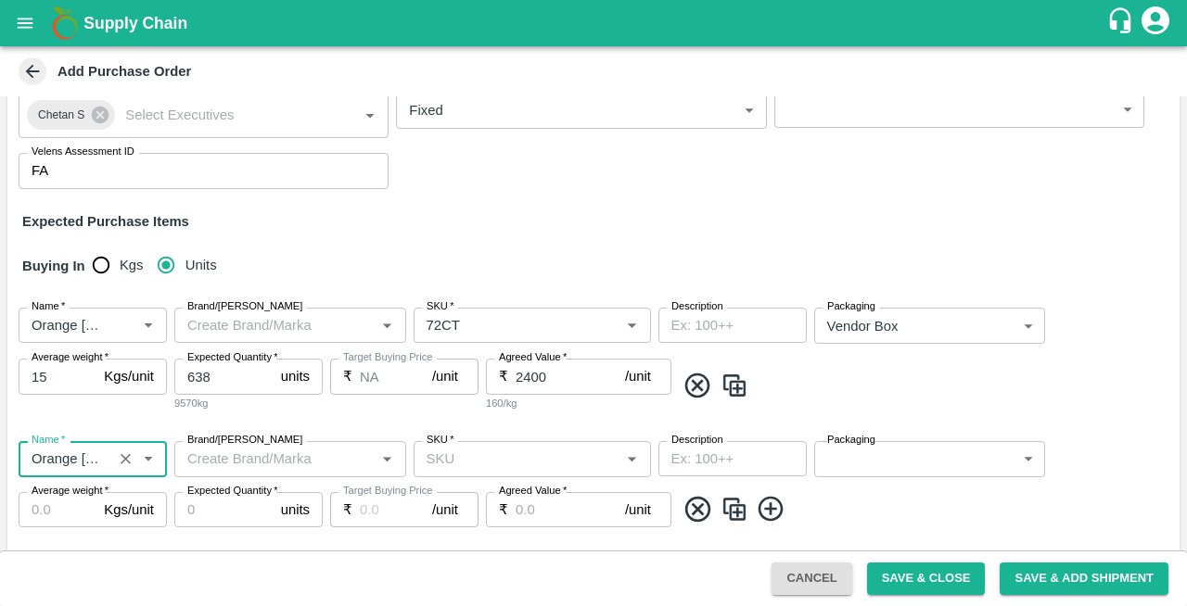
type input "Orange [PERSON_NAME]"
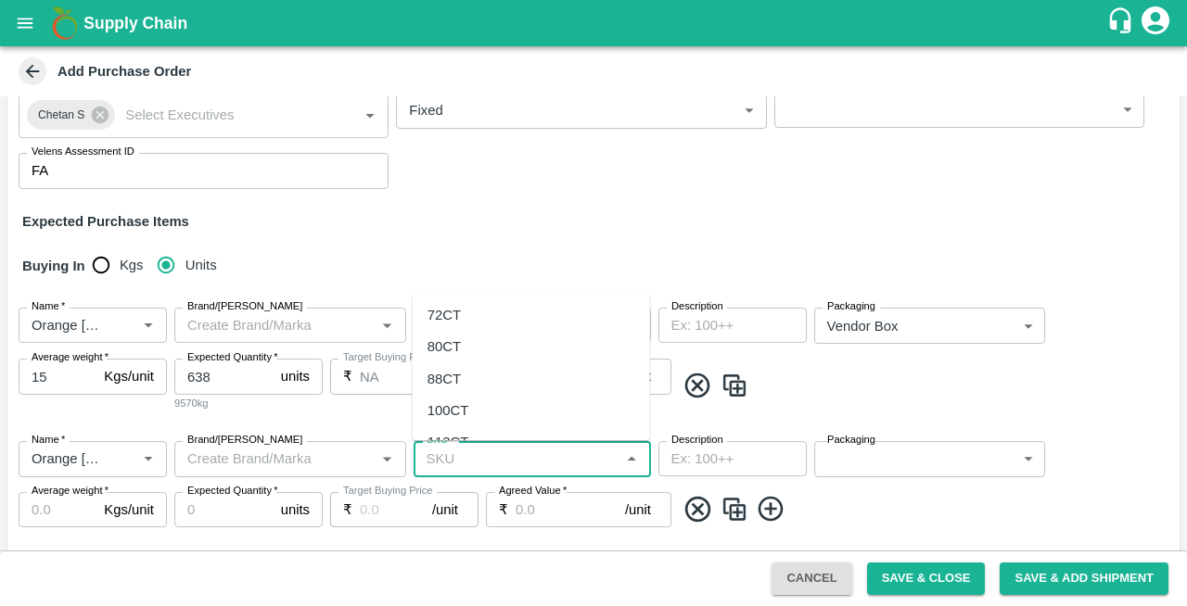
click at [523, 467] on input "SKU   *" at bounding box center [517, 459] width 196 height 24
click at [445, 376] on div "88CT" at bounding box center [443, 379] width 33 height 20
type input "88CT"
type input "NA"
click at [878, 464] on body "Supply Chain Add Purchase Order PO Type   * Vendor Purchase 2 PO Type Buyers   …" at bounding box center [593, 303] width 1187 height 606
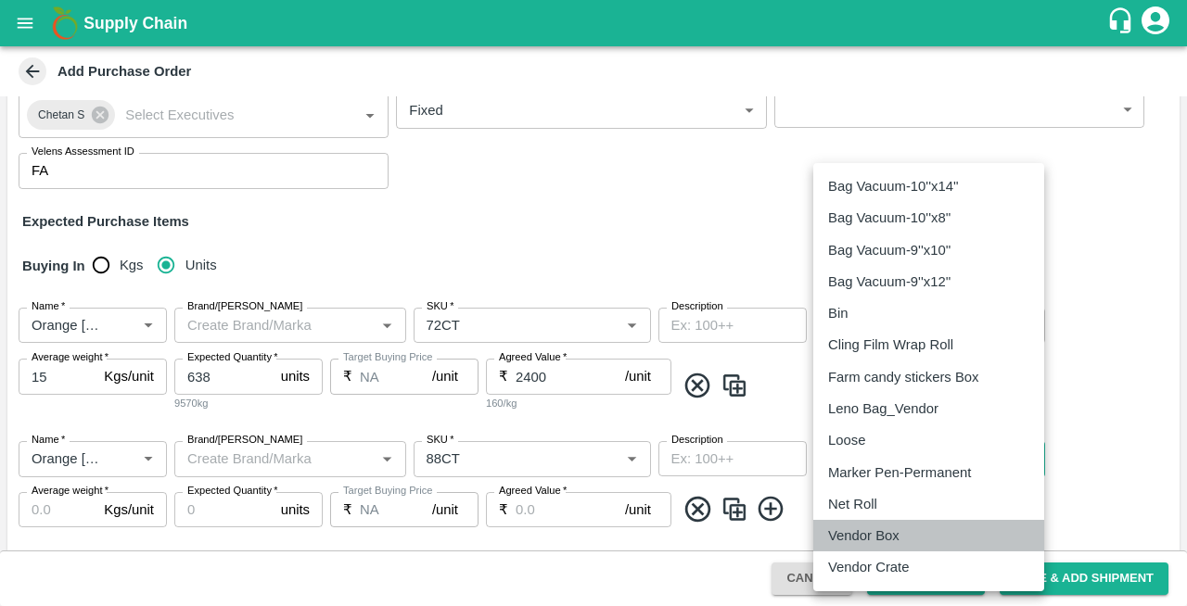
click at [853, 538] on p "Vendor Box" at bounding box center [863, 536] width 71 height 20
type input "276"
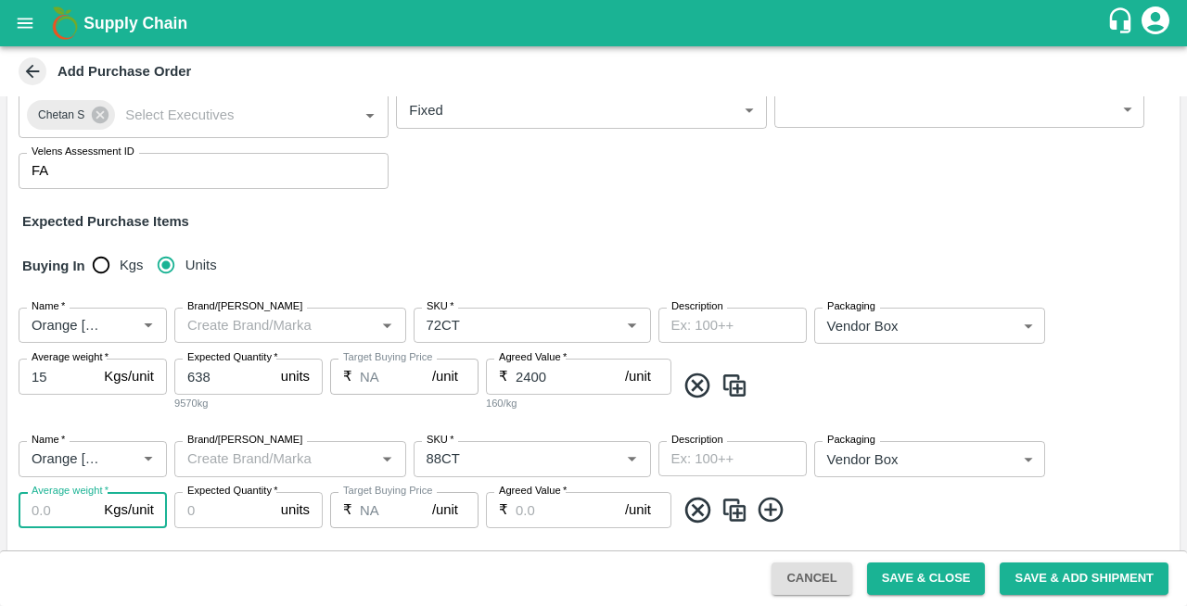
click at [56, 506] on input "Average weight   *" at bounding box center [58, 509] width 78 height 35
type input "15"
click at [204, 506] on input "Expected Quantity   *" at bounding box center [223, 509] width 99 height 35
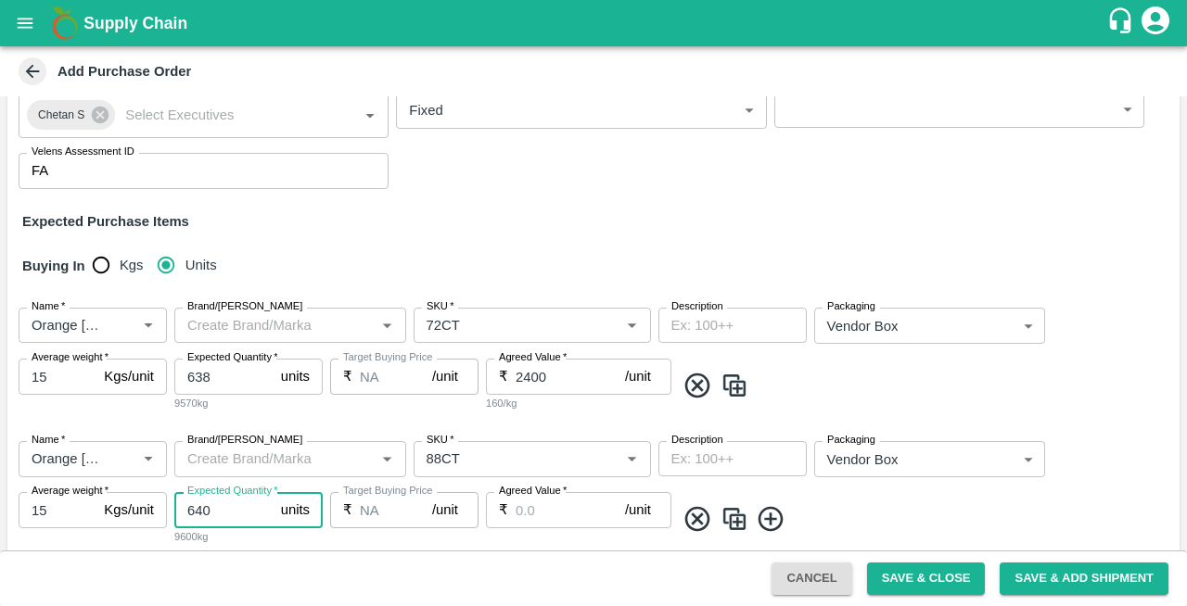
type input "640"
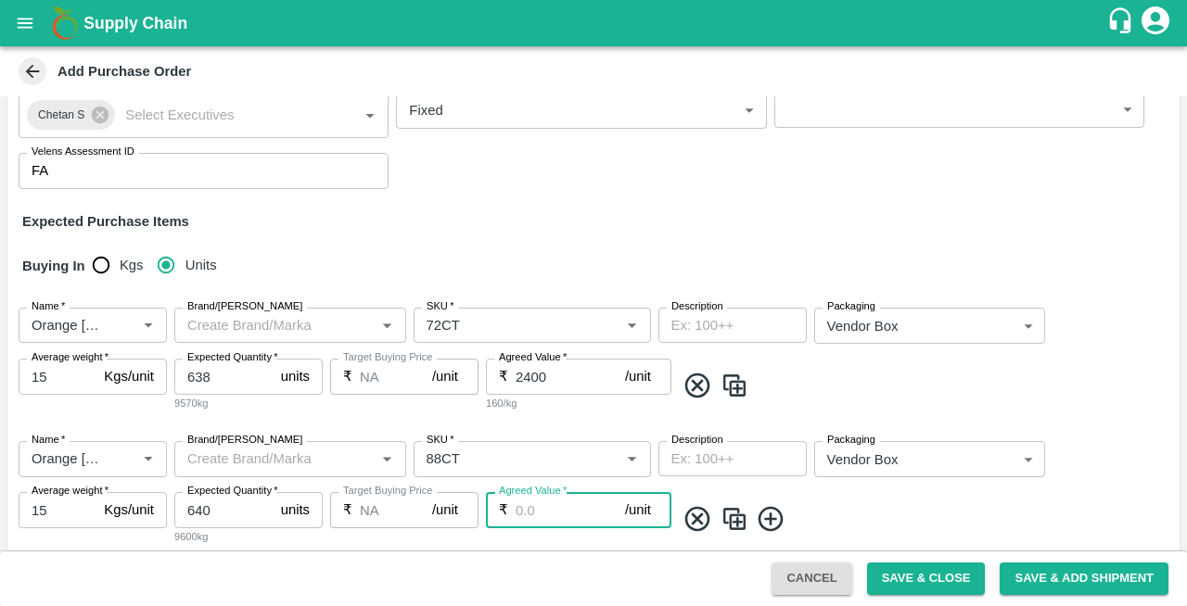
click at [528, 508] on input "Agreed Value   *" at bounding box center [570, 509] width 109 height 35
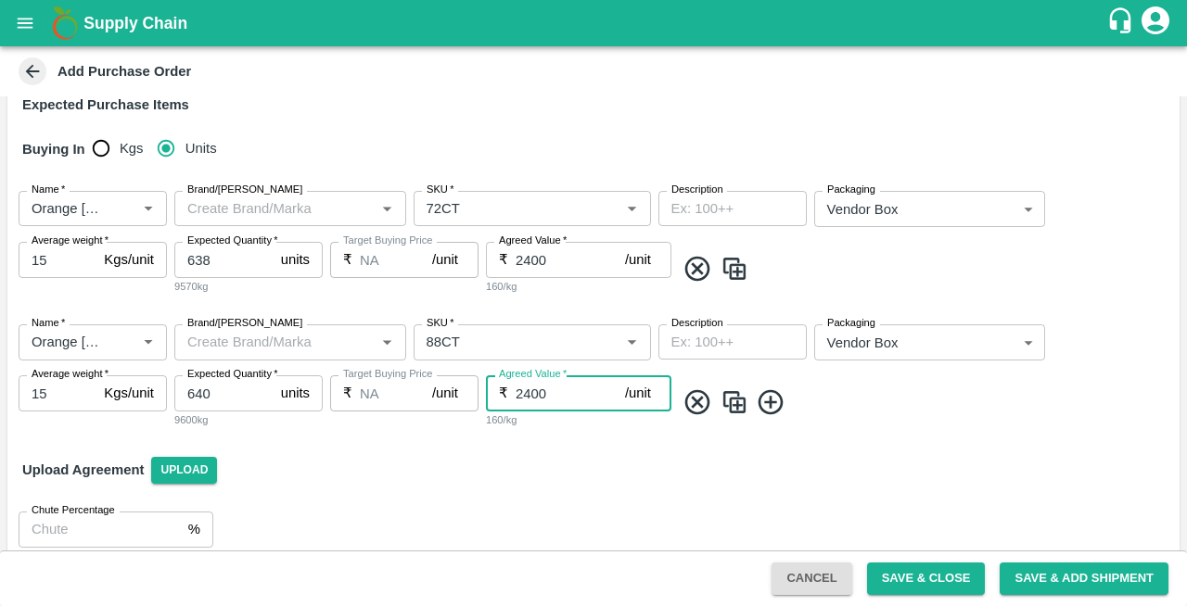
scroll to position [276, 0]
type input "2400"
click at [772, 406] on icon at bounding box center [771, 403] width 31 height 31
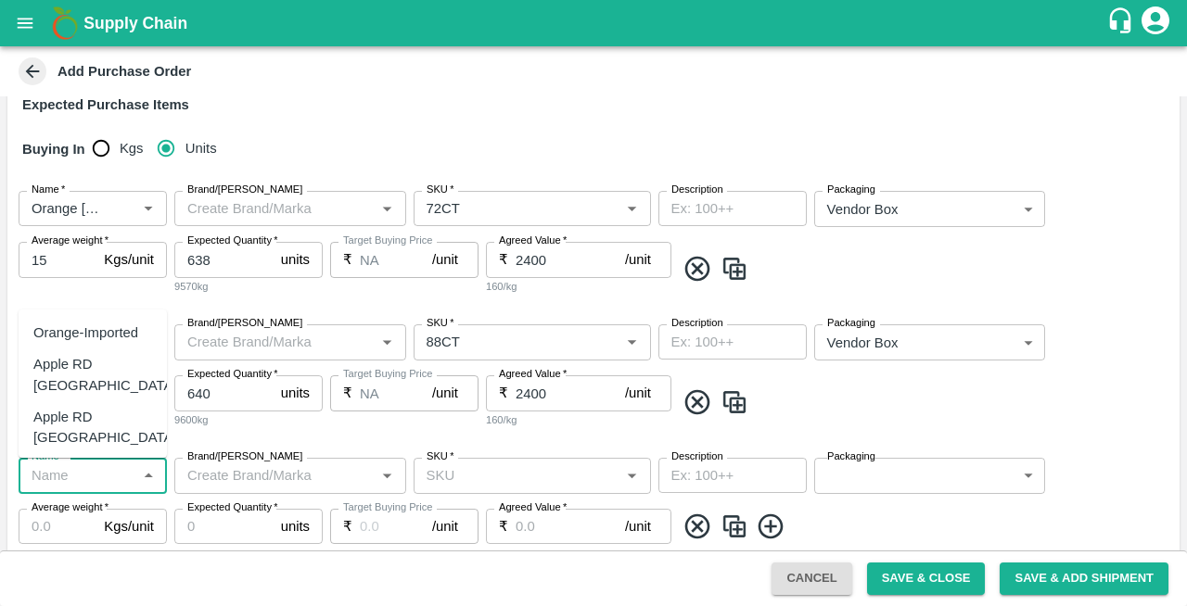
click at [54, 484] on input "Name   *" at bounding box center [77, 476] width 107 height 24
click at [78, 407] on div "Orange [PERSON_NAME]" at bounding box center [92, 428] width 119 height 42
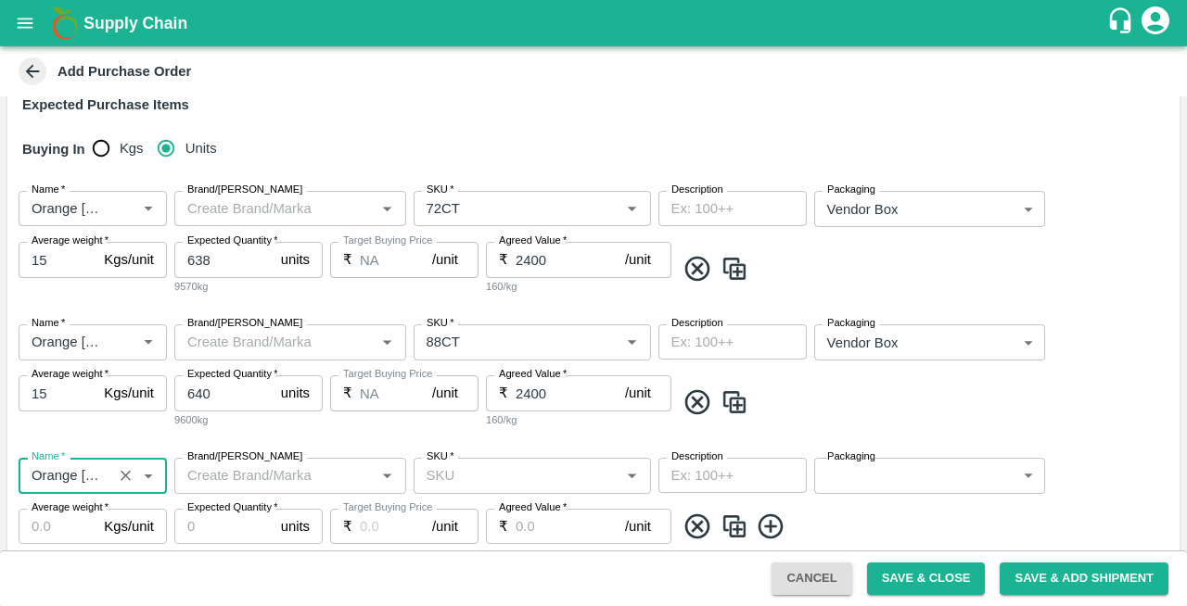
type input "Orange [PERSON_NAME]"
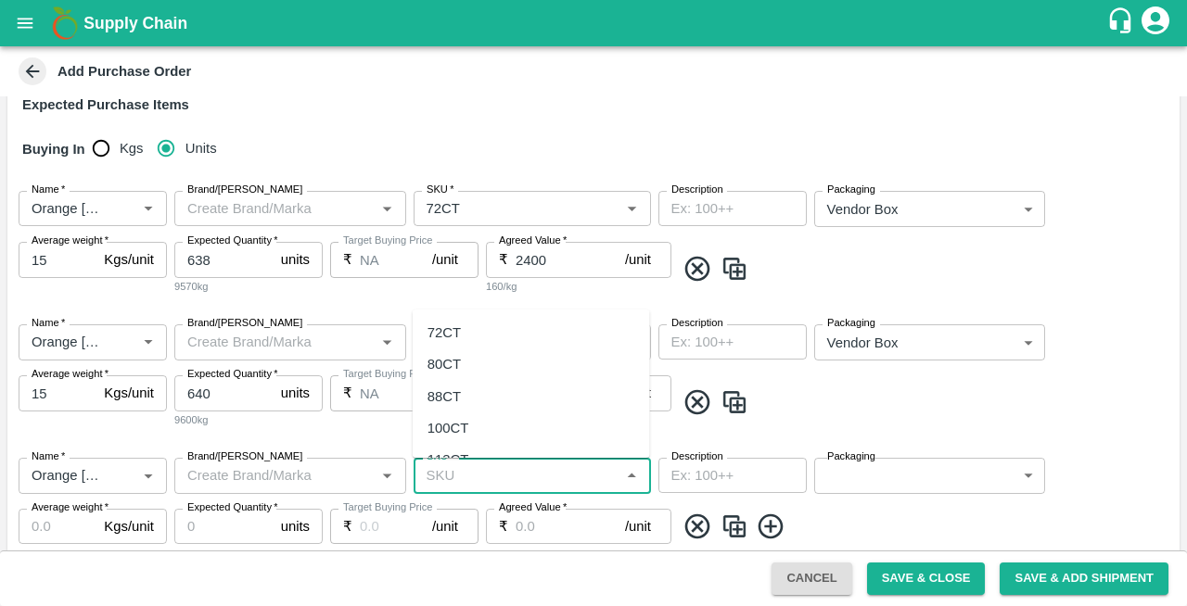
click at [511, 475] on input "SKU   *" at bounding box center [517, 476] width 196 height 24
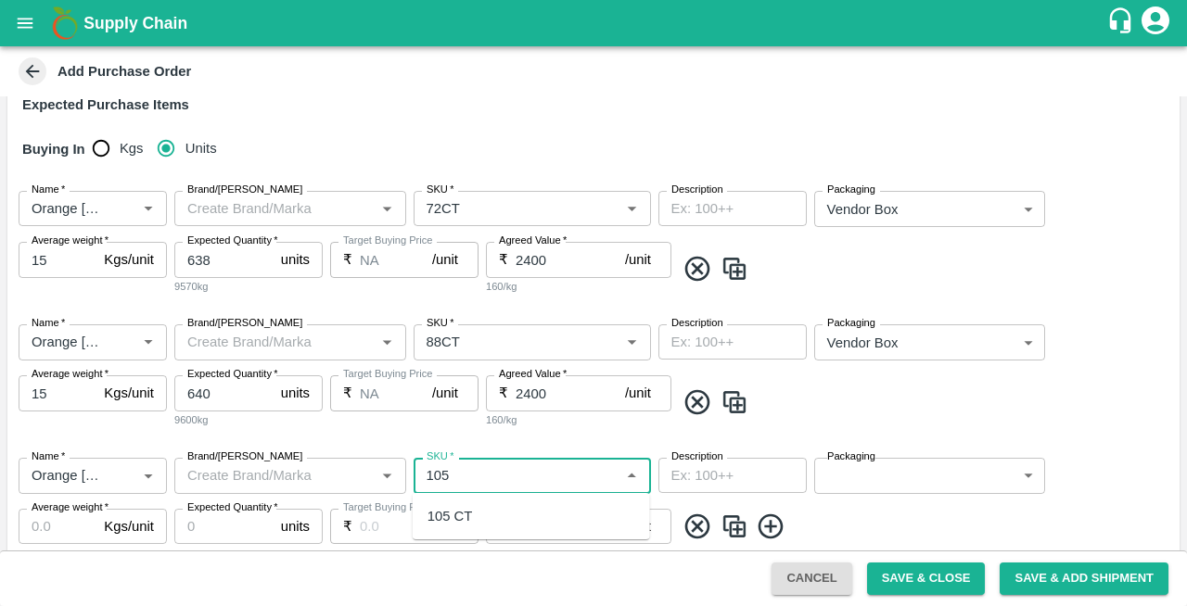
click at [447, 521] on div "105 CT" at bounding box center [449, 516] width 45 height 20
type input "105 CT"
type input "NA"
type input "105 CT"
click at [893, 484] on body "Supply Chain Add Purchase Order PO Type   * Vendor Purchase 2 PO Type Buyers   …" at bounding box center [593, 303] width 1187 height 606
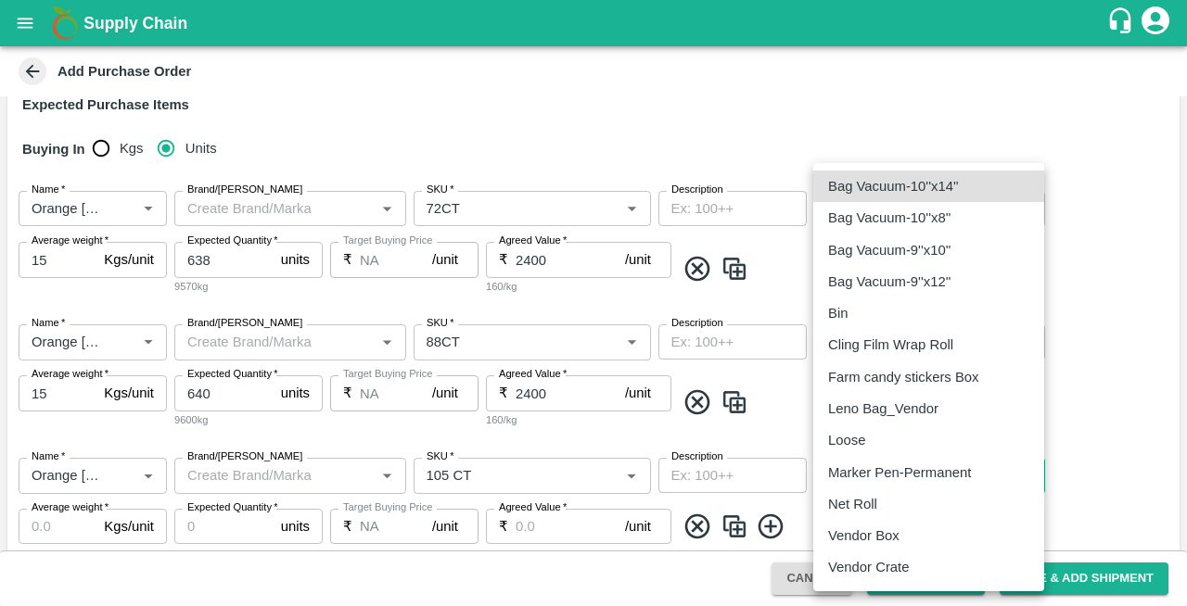
click at [859, 543] on p "Vendor Box" at bounding box center [863, 536] width 71 height 20
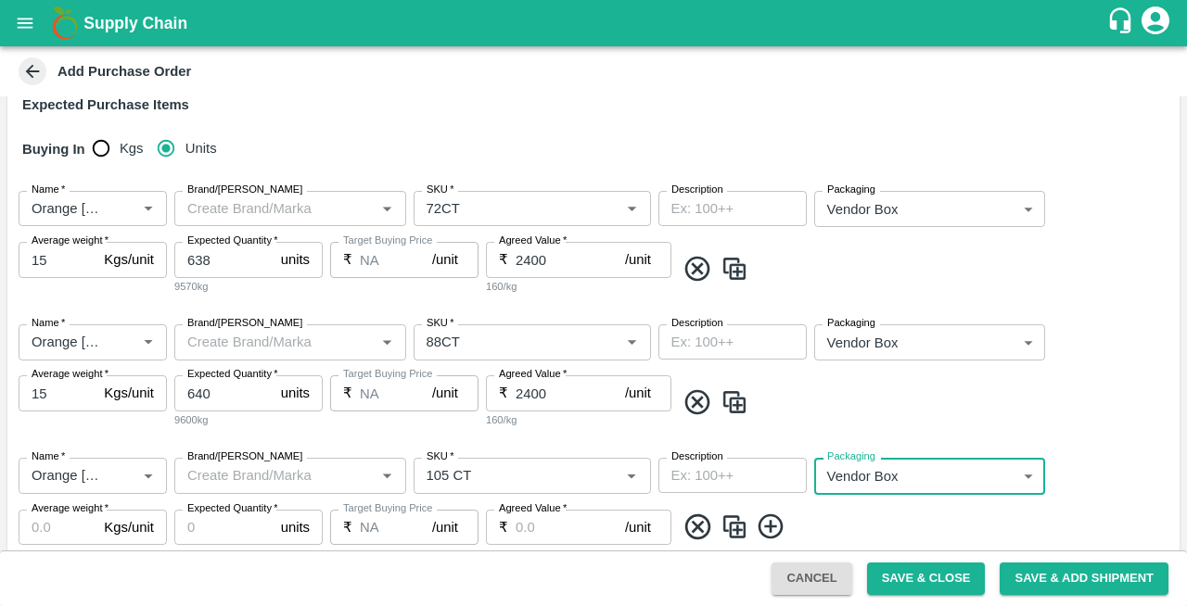
type input "276"
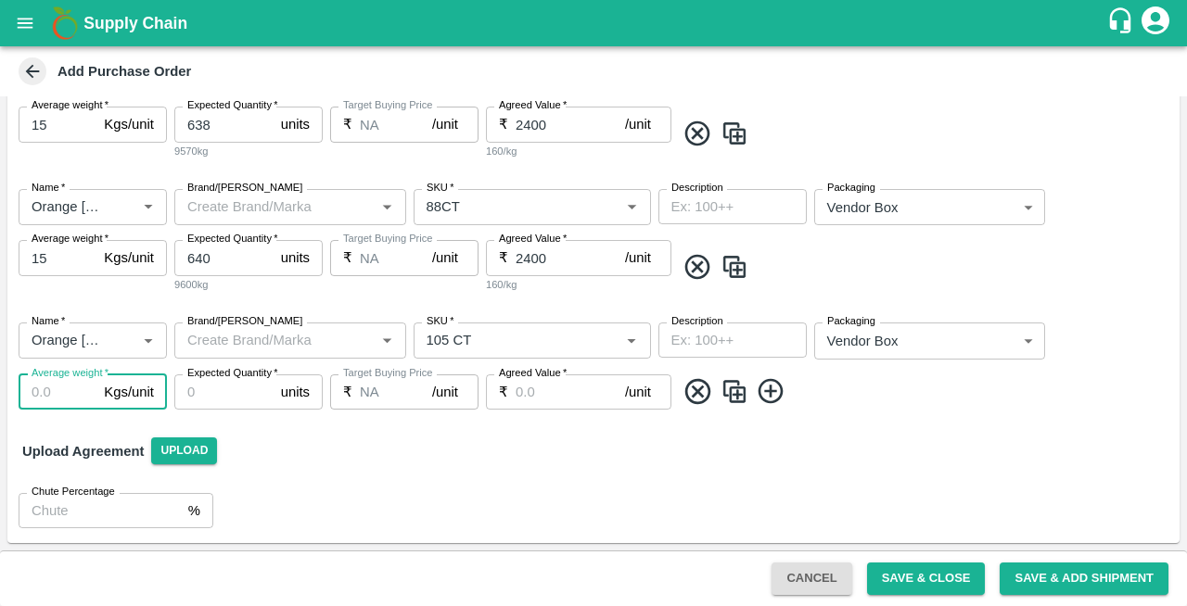
click at [48, 391] on input "Average weight   *" at bounding box center [58, 392] width 78 height 35
type input "15"
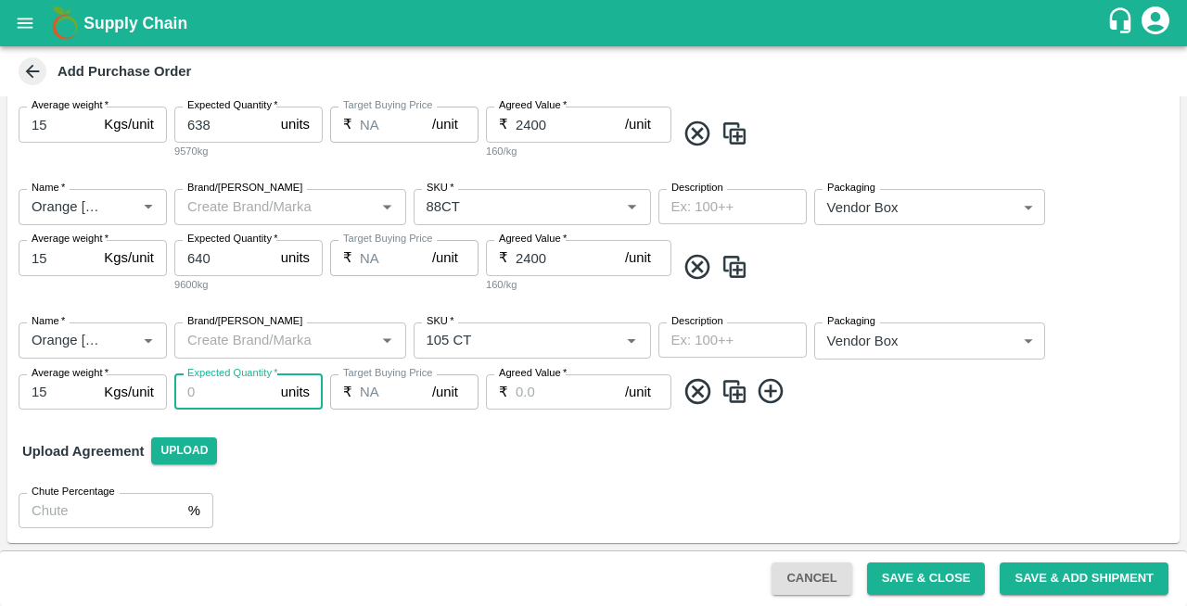
click at [240, 395] on input "Expected Quantity   *" at bounding box center [223, 392] width 99 height 35
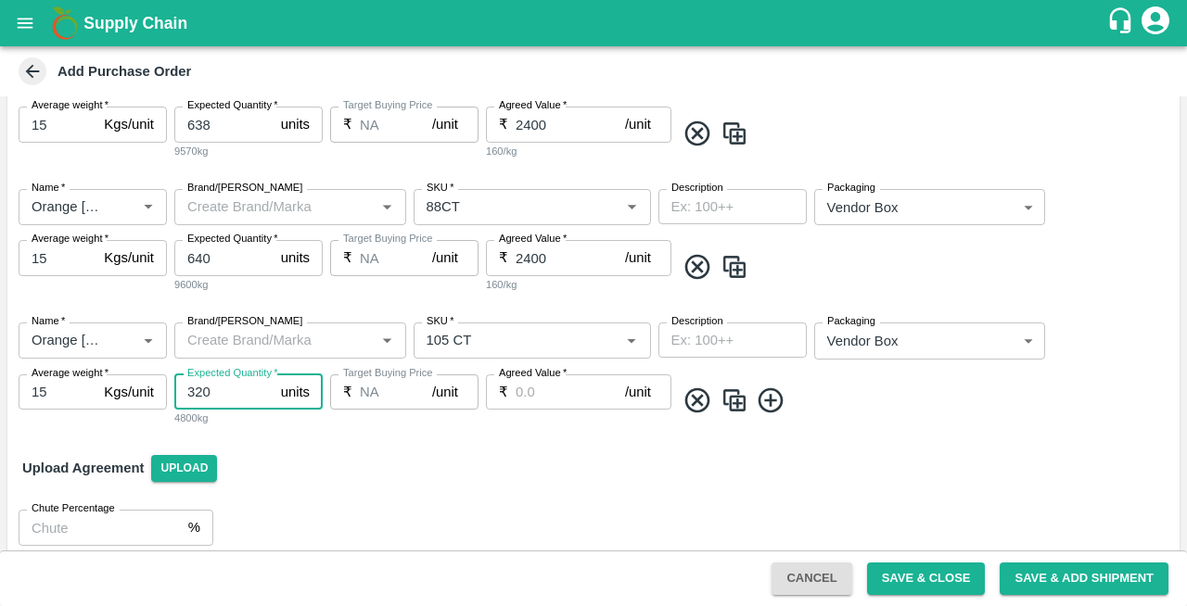
type input "320"
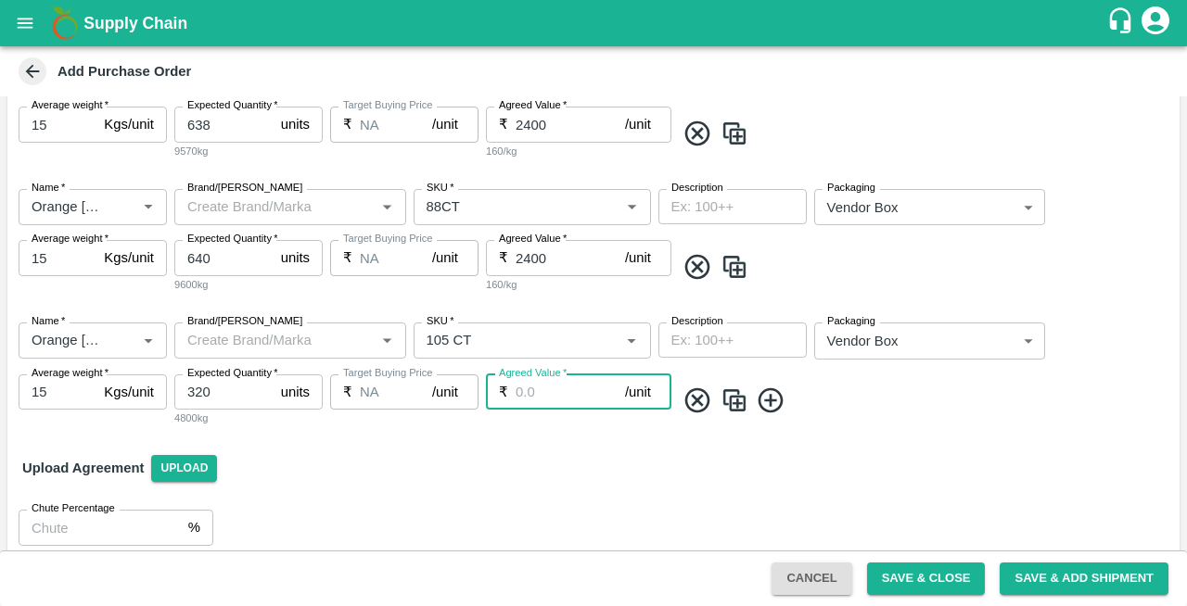
click at [543, 395] on input "Agreed Value   *" at bounding box center [570, 392] width 109 height 35
type input "2300"
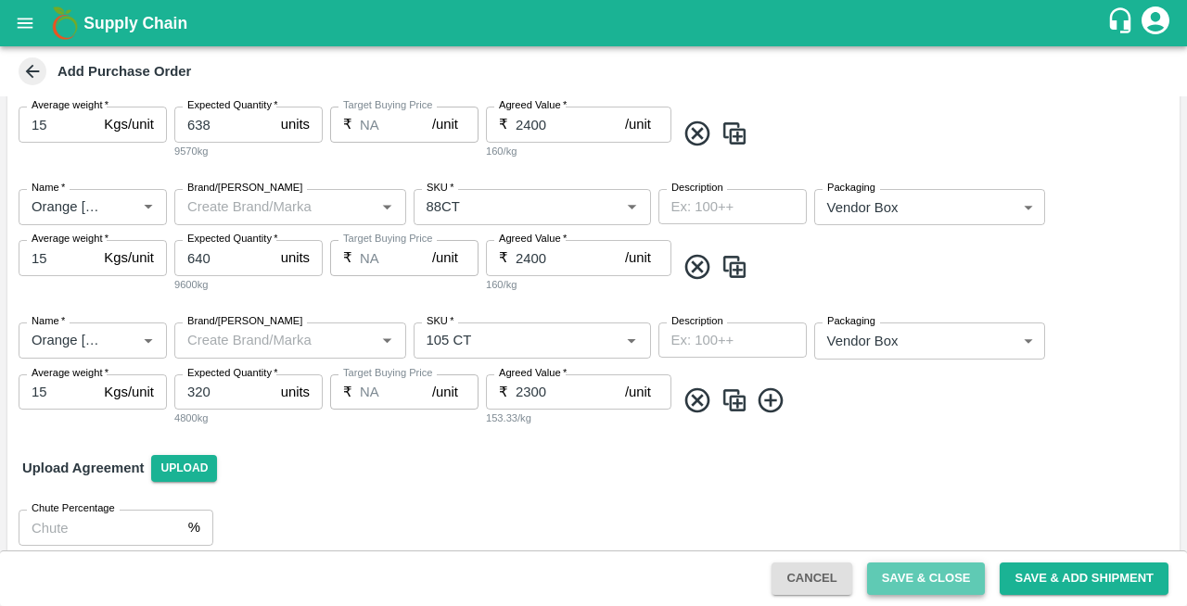
click at [894, 579] on button "Save & Close" at bounding box center [926, 579] width 119 height 32
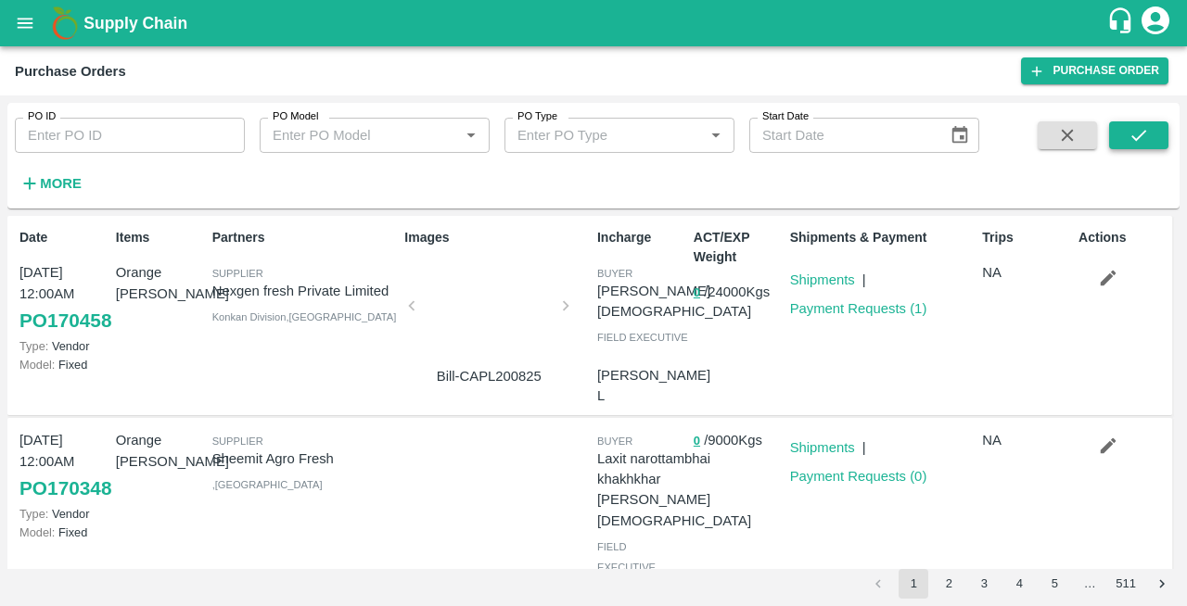
click at [1133, 130] on icon "submit" at bounding box center [1138, 135] width 20 height 20
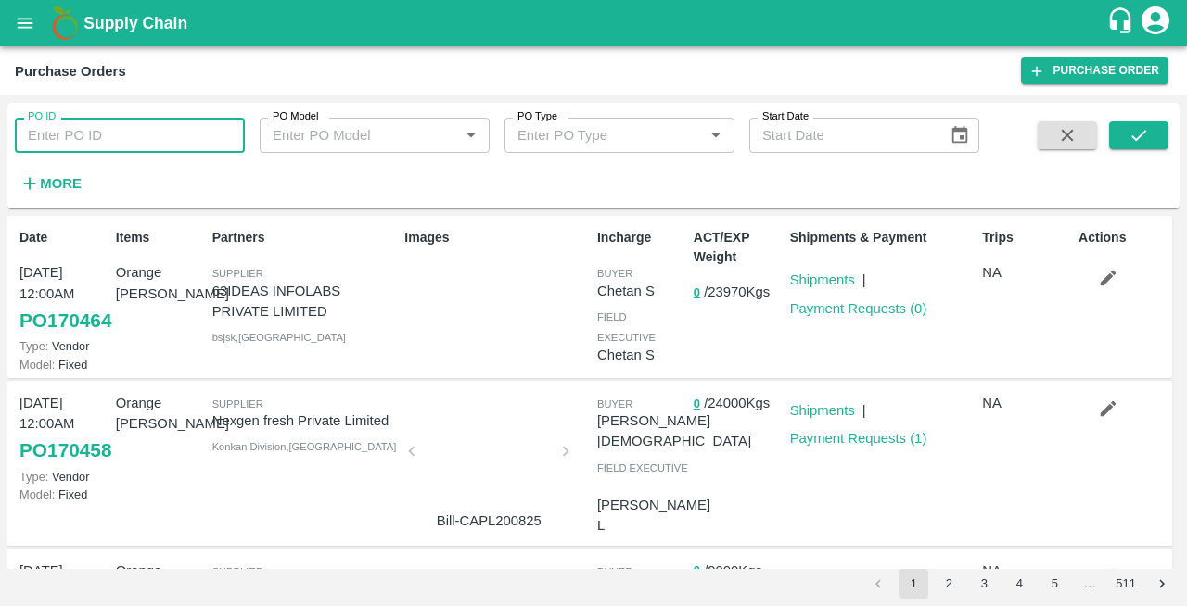
click at [95, 133] on input "PO ID" at bounding box center [130, 135] width 230 height 35
click at [1148, 130] on icon "submit" at bounding box center [1138, 135] width 20 height 20
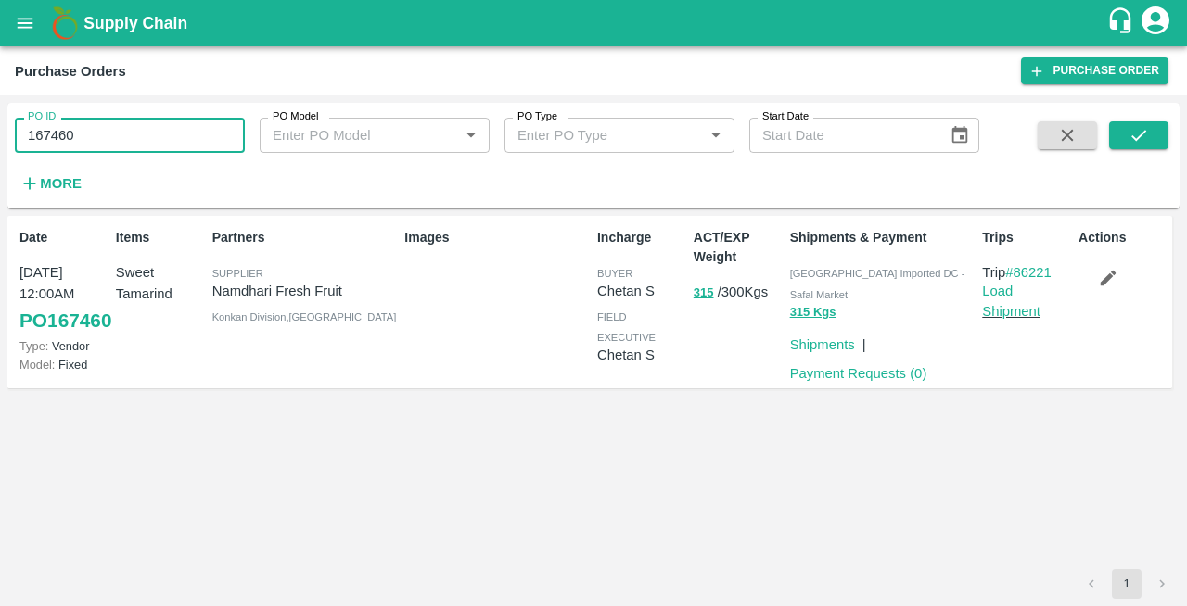
click at [148, 141] on input "167460" at bounding box center [130, 135] width 230 height 35
type input "1"
click at [1139, 143] on icon "submit" at bounding box center [1138, 135] width 20 height 20
